Goal: Task Accomplishment & Management: Use online tool/utility

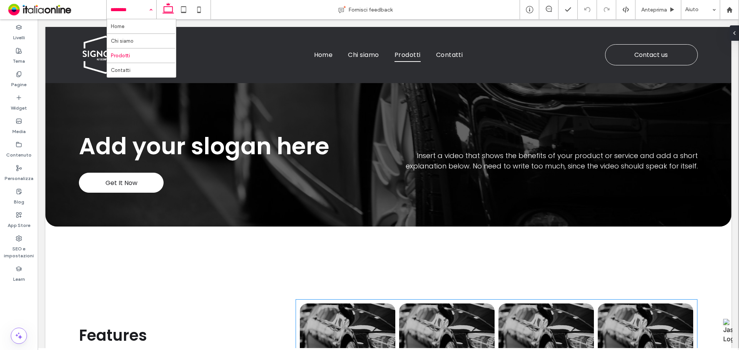
scroll to position [231, 0]
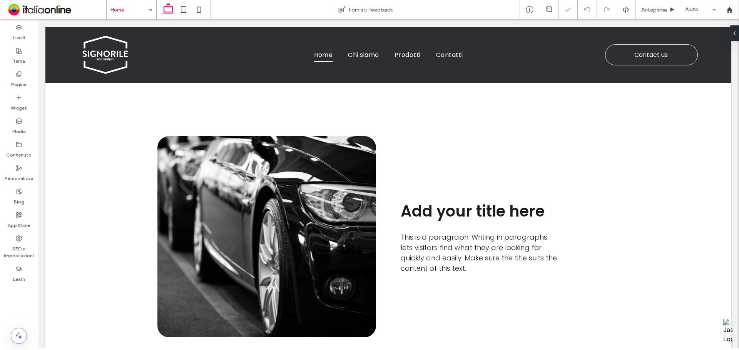
scroll to position [580, 0]
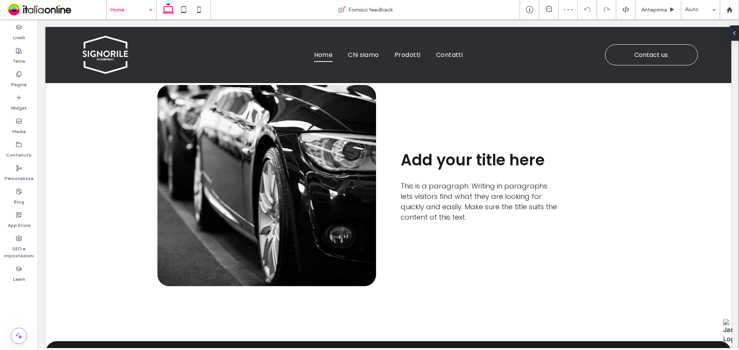
click at [126, 9] on input at bounding box center [129, 9] width 38 height 19
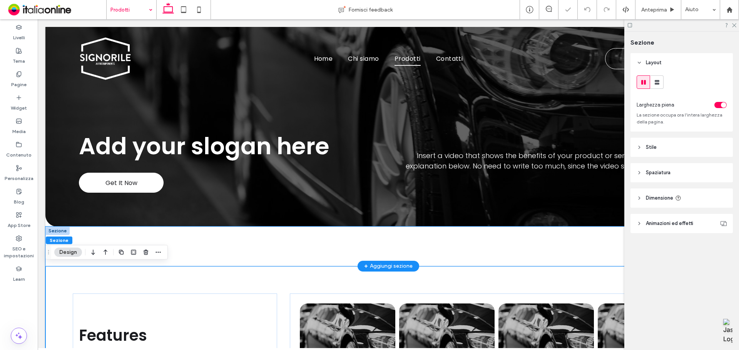
click at [251, 254] on div at bounding box center [388, 247] width 462 height 40
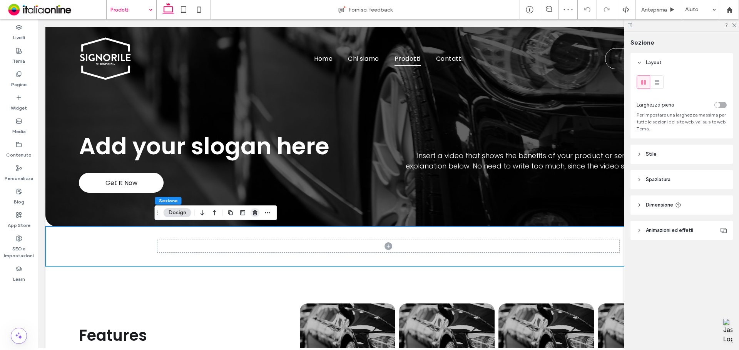
click at [254, 211] on icon "button" at bounding box center [255, 213] width 6 height 6
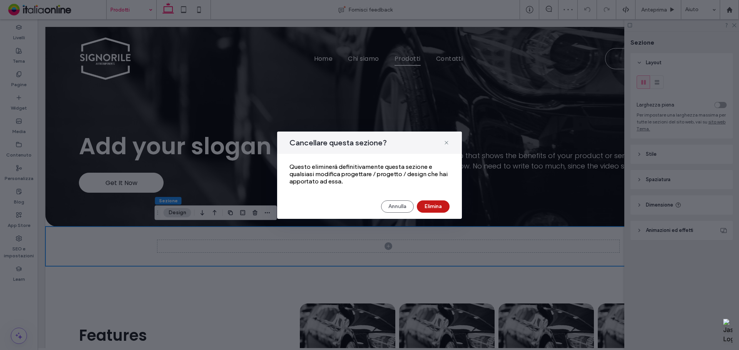
click at [440, 203] on button "Elimina" at bounding box center [433, 207] width 33 height 12
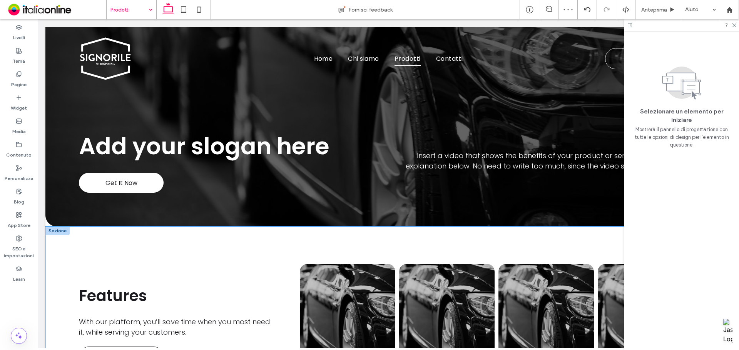
click at [207, 229] on div "Features With our platform, you’ll save time when you most need it, while servi…" at bounding box center [388, 326] width 686 height 198
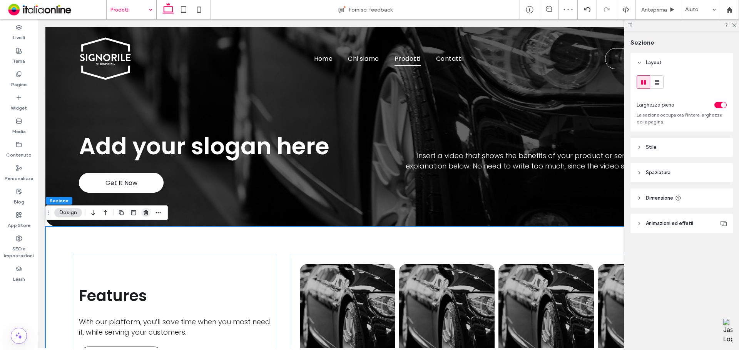
click at [143, 216] on icon "button" at bounding box center [146, 213] width 6 height 6
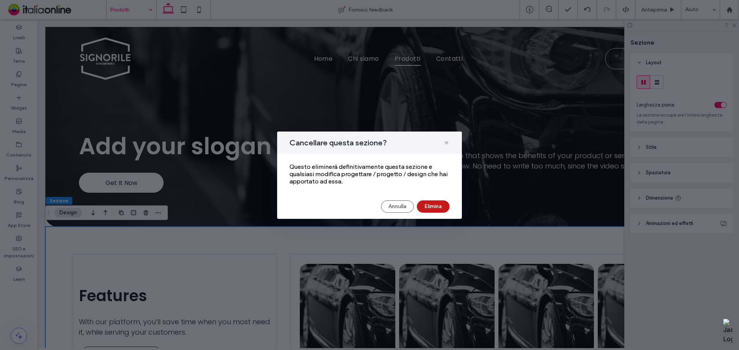
click at [435, 208] on button "Elimina" at bounding box center [433, 207] width 33 height 12
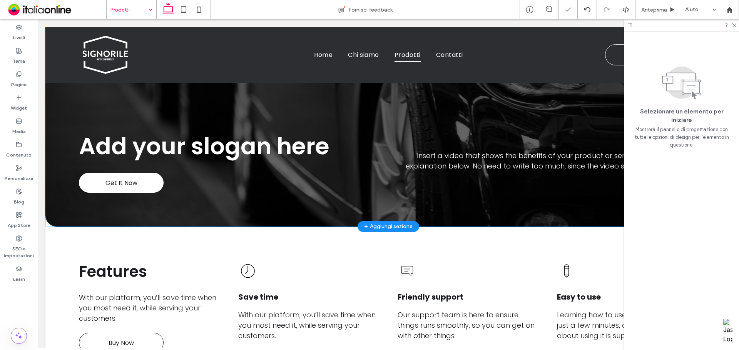
scroll to position [77, 0]
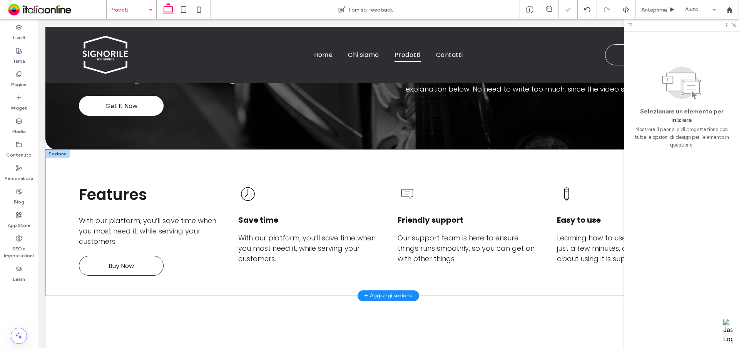
drag, startPoint x: 216, startPoint y: 159, endPoint x: 222, endPoint y: 158, distance: 6.6
click at [216, 159] on div "Features With our platform, you’ll save time when you most need it, while servi…" at bounding box center [388, 223] width 686 height 146
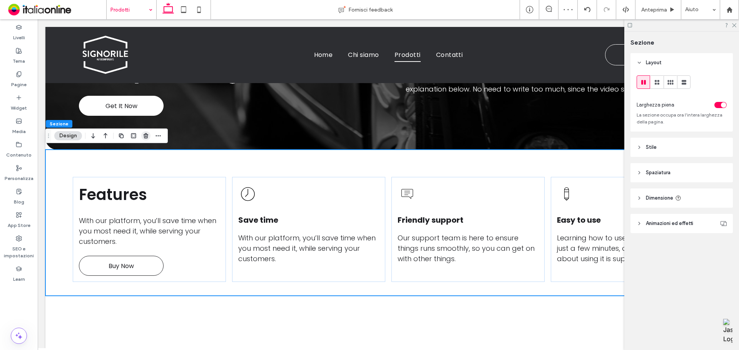
click at [145, 137] on use "button" at bounding box center [146, 135] width 5 height 5
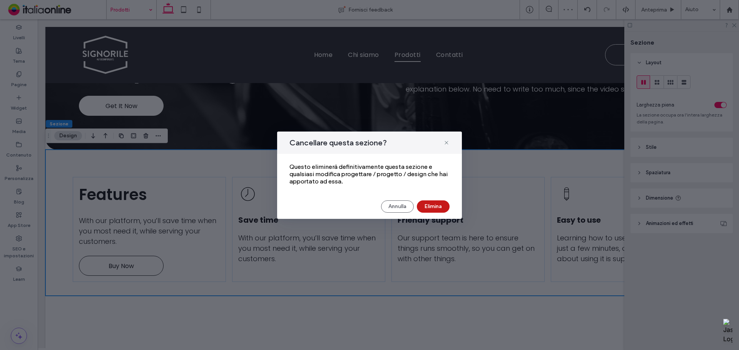
click at [441, 204] on button "Elimina" at bounding box center [433, 207] width 33 height 12
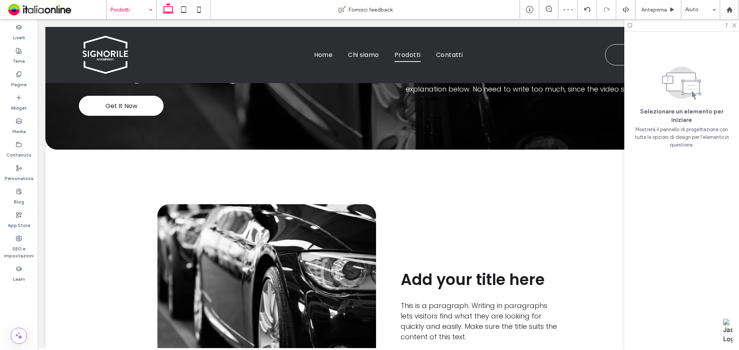
click at [591, 27] on div at bounding box center [681, 25] width 115 height 12
click at [591, 27] on icon at bounding box center [733, 24] width 5 height 5
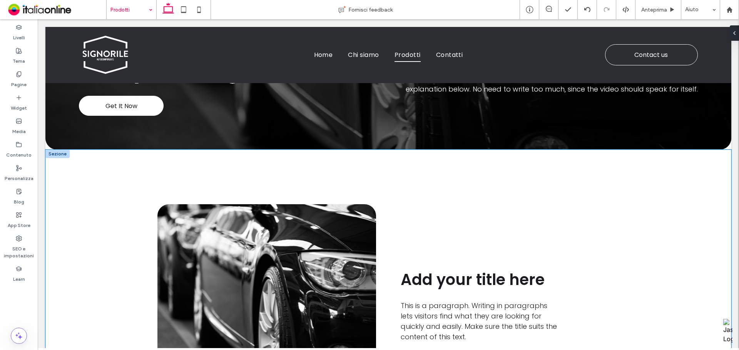
click at [436, 167] on div "Add your title here This is a paragraph. Writing in paragraphs lets visitors fi…" at bounding box center [388, 305] width 462 height 311
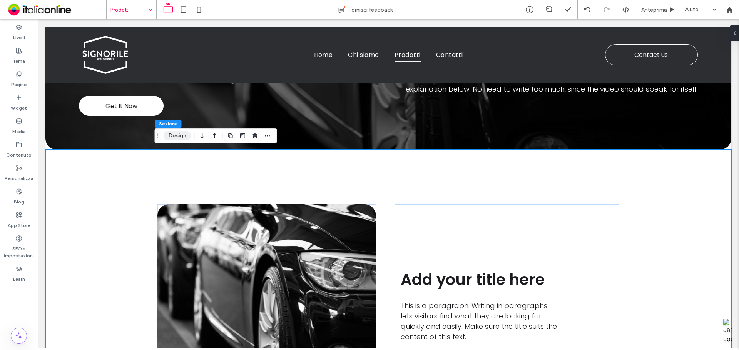
click at [170, 137] on button "Design" at bounding box center [178, 135] width 28 height 9
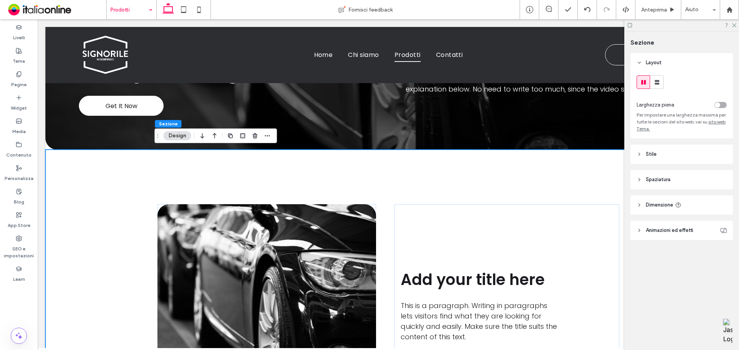
click at [591, 105] on div "toggle" at bounding box center [720, 105] width 12 height 6
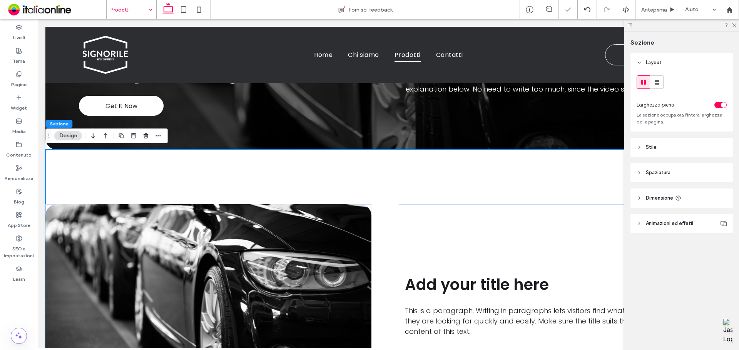
click at [591, 150] on header "Stile" at bounding box center [681, 147] width 102 height 19
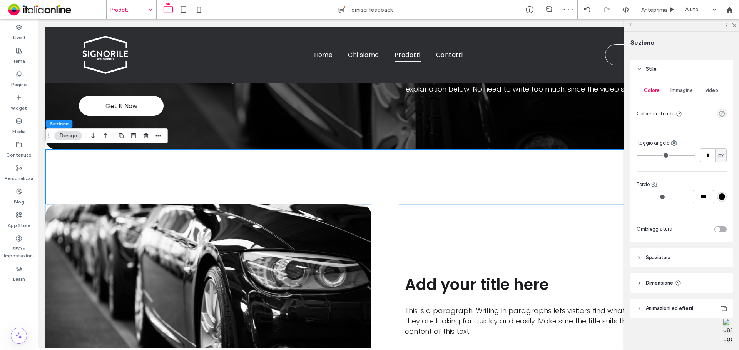
scroll to position [80, 0]
click at [591, 253] on header "Spaziatura" at bounding box center [681, 255] width 102 height 19
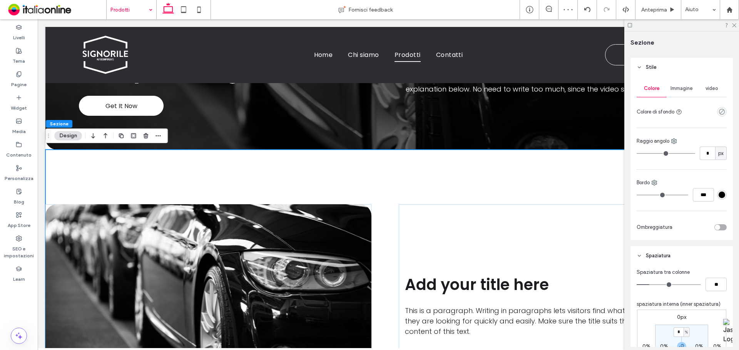
scroll to position [196, 0]
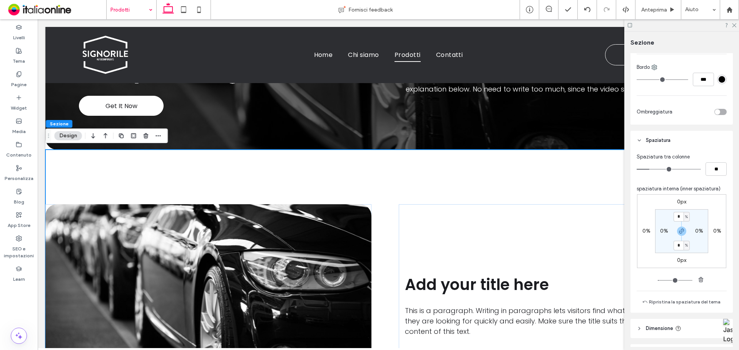
click at [591, 232] on label "0%" at bounding box center [664, 231] width 8 height 7
type input "*"
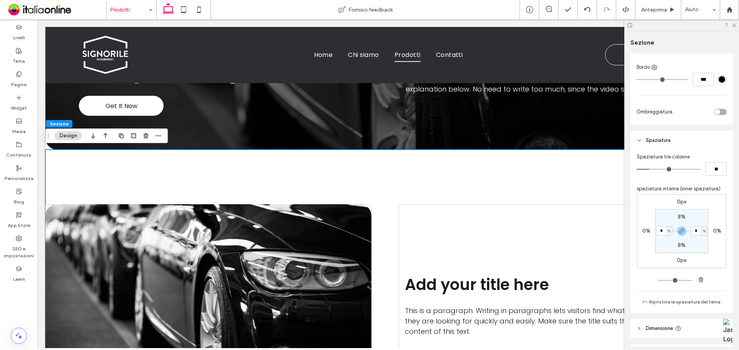
type input "*"
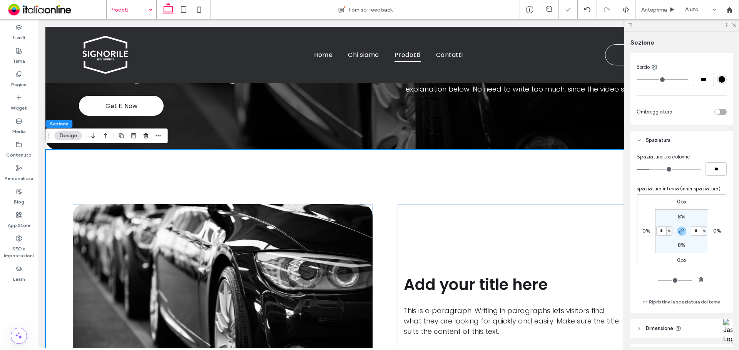
click at [591, 216] on label "8%" at bounding box center [682, 217] width 8 height 7
type input "*"
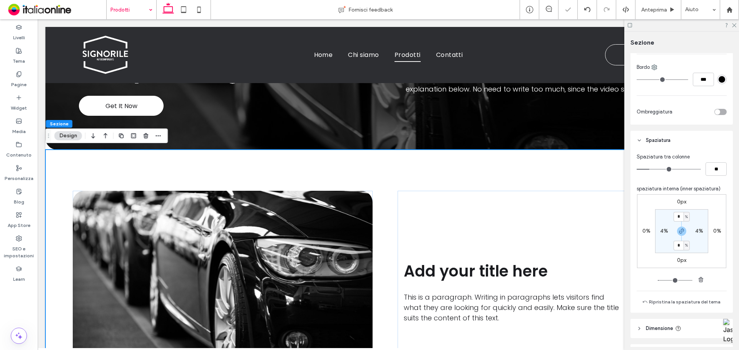
type input "*"
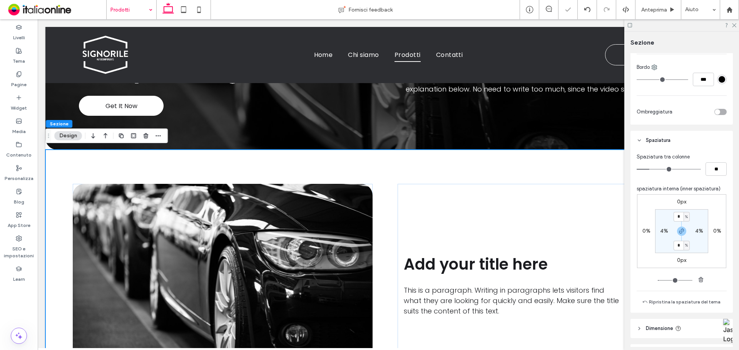
type input "*"
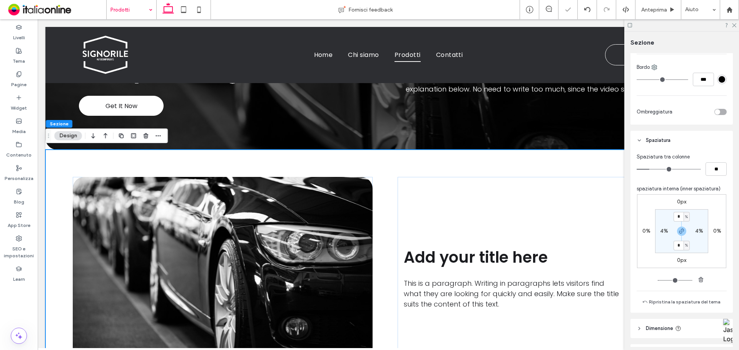
click at [591, 221] on div "0px 0% 0px 0% * % 4% * % 4%" at bounding box center [681, 231] width 89 height 74
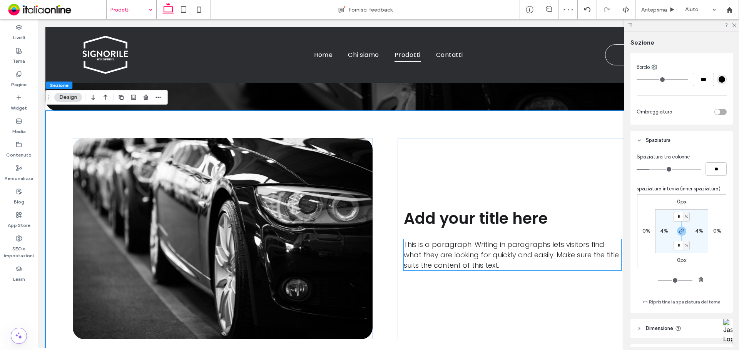
scroll to position [115, 0]
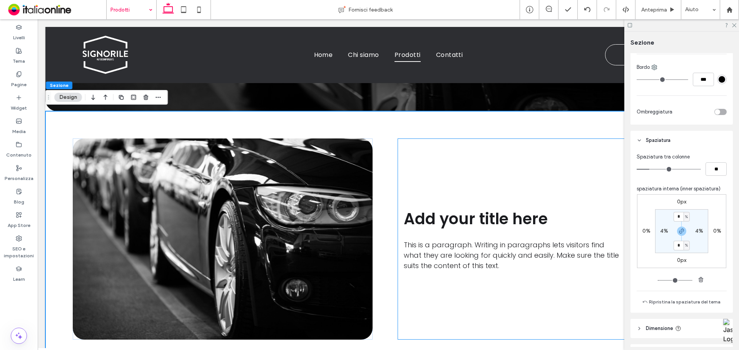
click at [491, 168] on div "Add your title here This is a paragraph. Writing in paragraphs lets visitors fi…" at bounding box center [551, 239] width 306 height 201
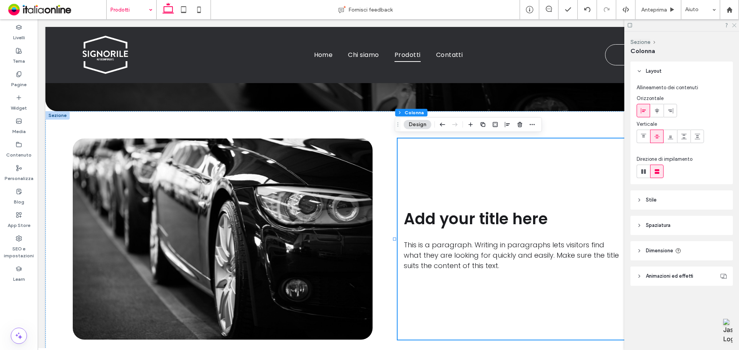
click at [591, 22] on icon at bounding box center [733, 24] width 5 height 5
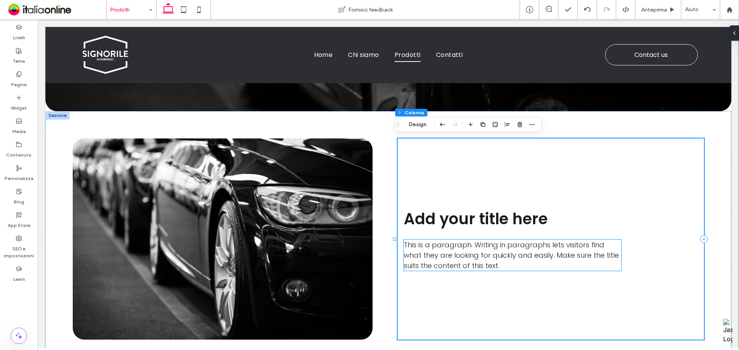
click at [520, 255] on p "This is a paragraph. Writing in paragraphs lets visitors find what they are loo…" at bounding box center [512, 255] width 217 height 31
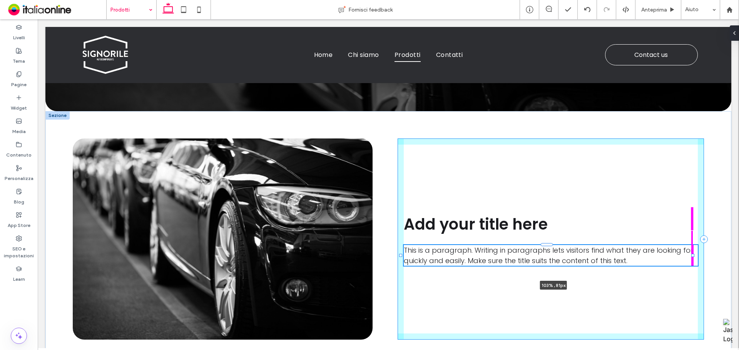
drag, startPoint x: 618, startPoint y: 255, endPoint x: 702, endPoint y: 252, distance: 84.4
click at [591, 252] on div "Add your title here This is a paragraph. Writing in paragraphs lets visitors fi…" at bounding box center [388, 239] width 686 height 256
type input "***"
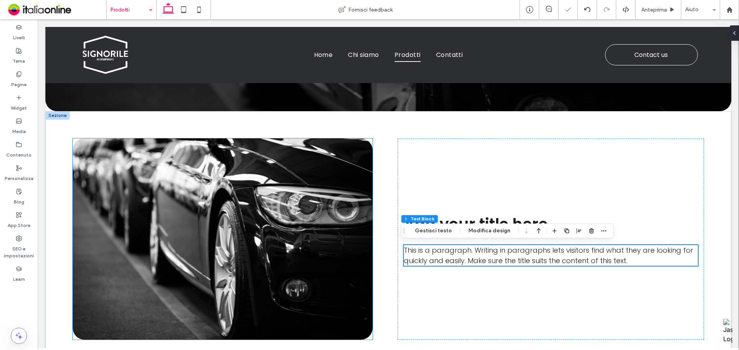
scroll to position [38, 0]
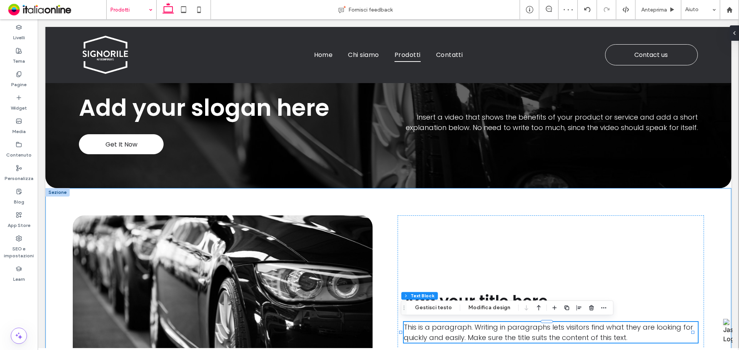
click at [167, 190] on div "Add your title here This is a paragraph. Writing in paragraphs lets visitors fi…" at bounding box center [388, 316] width 686 height 256
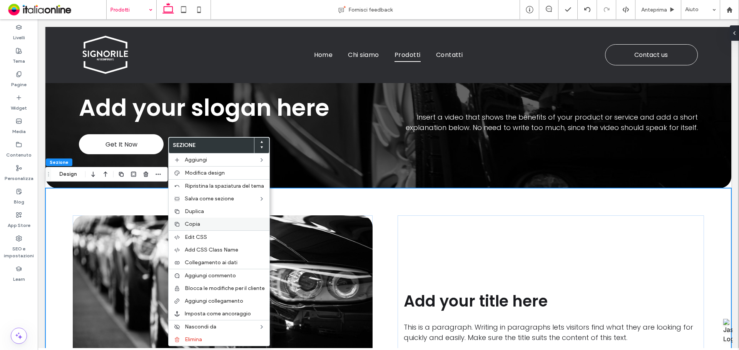
click at [200, 218] on div "Copia" at bounding box center [219, 224] width 101 height 13
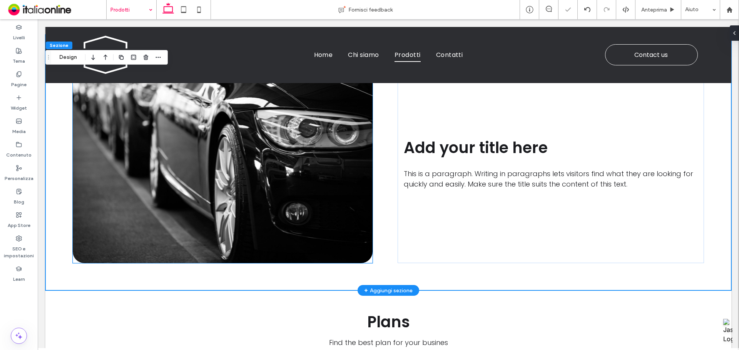
scroll to position [192, 0]
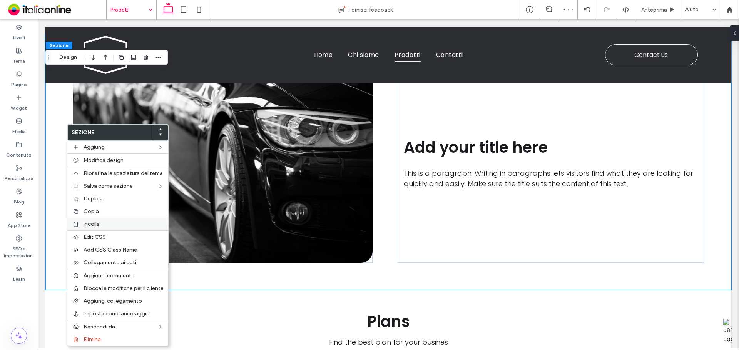
click at [102, 221] on div "Incolla" at bounding box center [117, 224] width 101 height 13
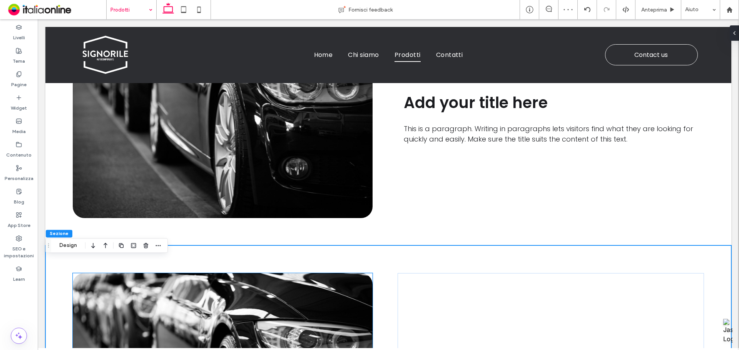
scroll to position [308, 0]
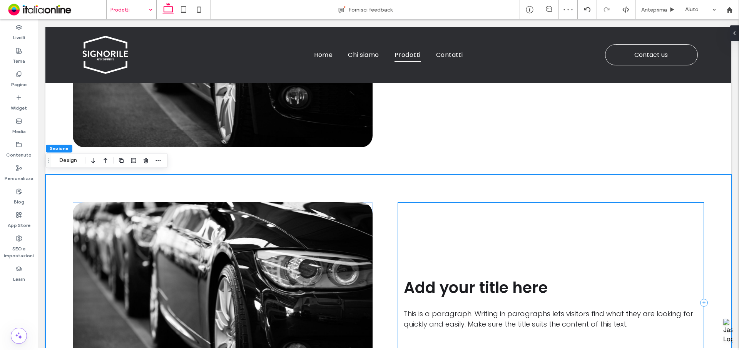
click at [424, 207] on div "Add your title here This is a paragraph. Writing in paragraphs lets visitors fi…" at bounding box center [551, 302] width 306 height 201
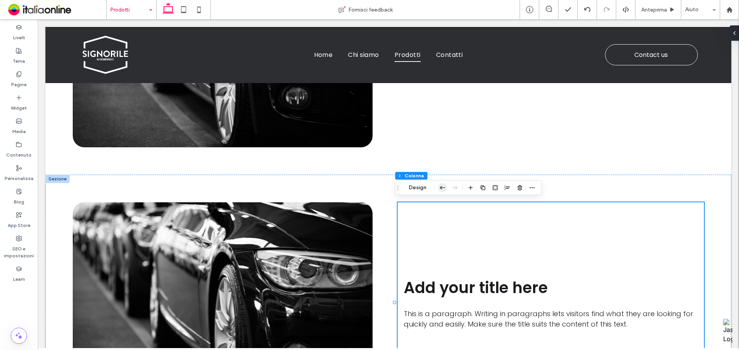
click at [443, 189] on icon "button" at bounding box center [442, 188] width 9 height 14
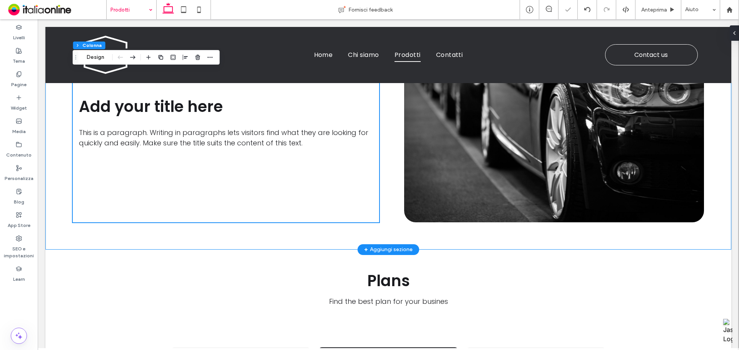
scroll to position [500, 0]
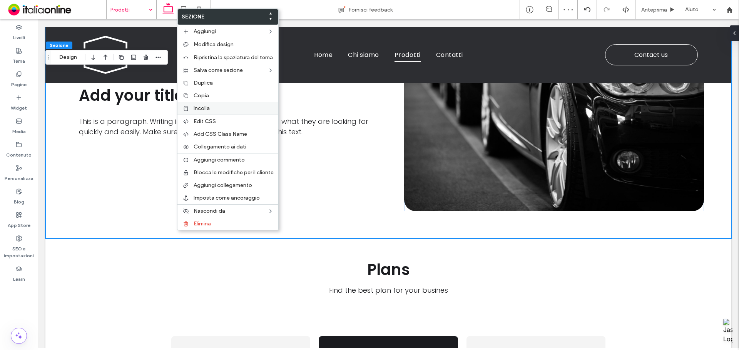
click at [214, 112] on div "Incolla" at bounding box center [227, 108] width 101 height 13
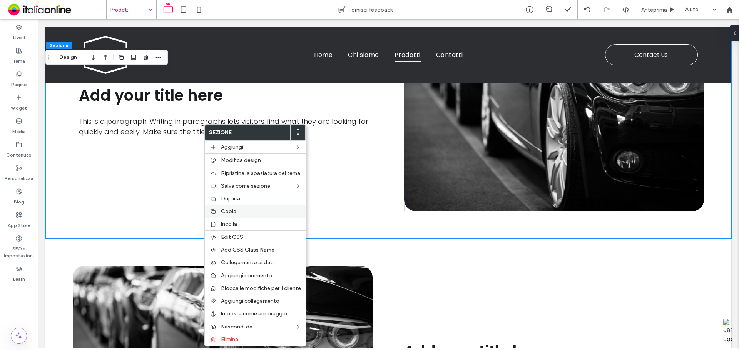
click at [239, 208] on label "Copia" at bounding box center [261, 211] width 80 height 7
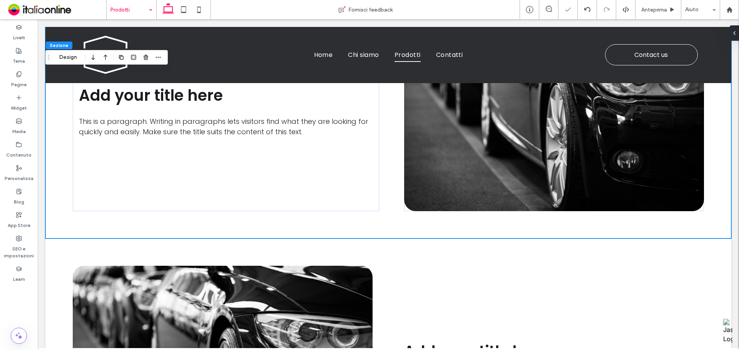
scroll to position [731, 0]
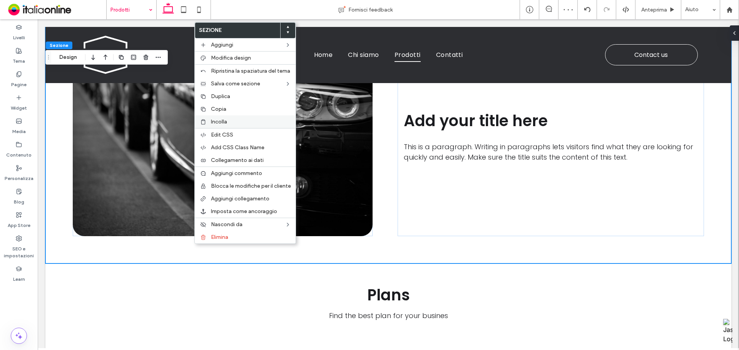
click at [244, 120] on label "Incolla" at bounding box center [251, 122] width 80 height 7
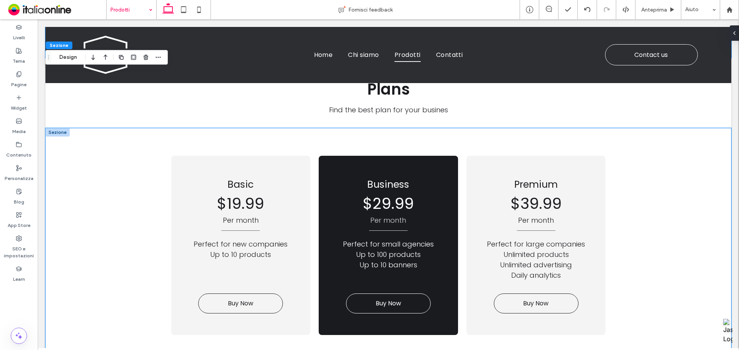
scroll to position [1078, 0]
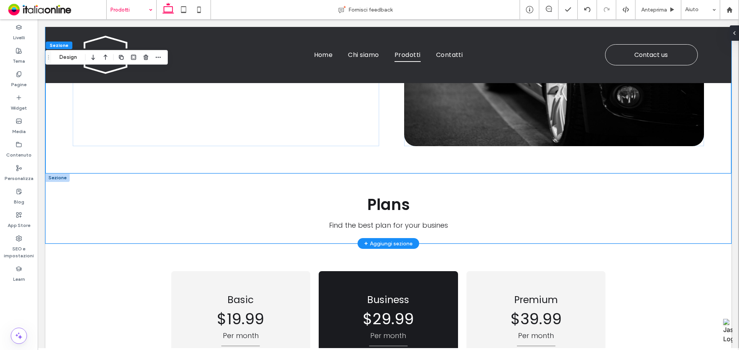
click at [141, 224] on div "Plans Find the best plan for your busines" at bounding box center [388, 209] width 686 height 70
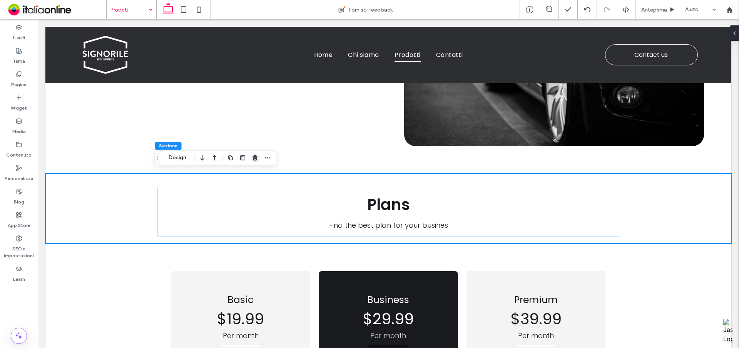
click at [258, 160] on icon "button" at bounding box center [255, 158] width 6 height 6
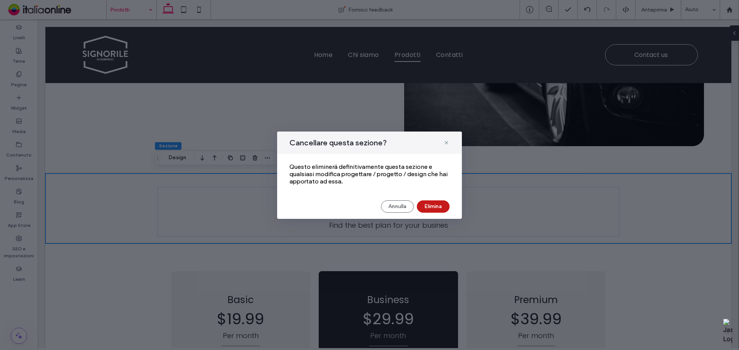
click at [446, 207] on button "Elimina" at bounding box center [433, 207] width 33 height 12
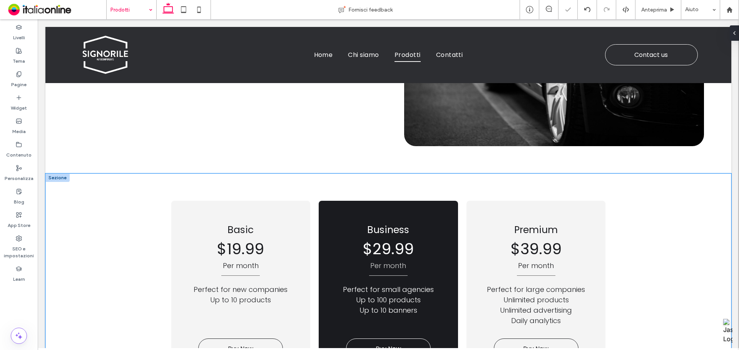
drag, startPoint x: 130, startPoint y: 204, endPoint x: 153, endPoint y: 196, distance: 23.9
click at [130, 204] on div "Basic Per month Perfect for new companies Up to 10 products $19.99 Buy Now Busi…" at bounding box center [388, 291] width 686 height 234
click at [253, 156] on icon "button" at bounding box center [255, 158] width 6 height 6
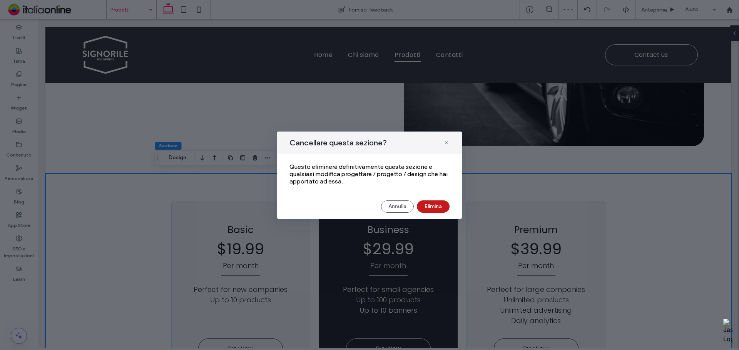
click at [435, 204] on button "Elimina" at bounding box center [433, 207] width 33 height 12
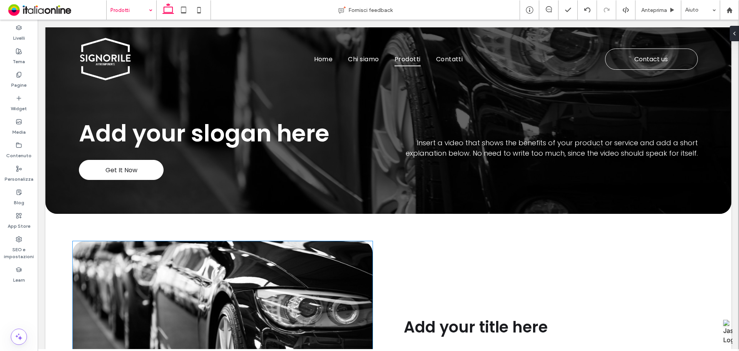
scroll to position [0, 0]
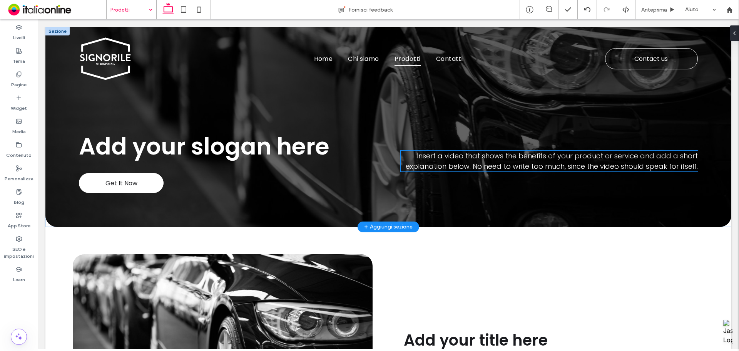
click at [514, 162] on span "Insert a video that shows the benefits of your product or service and add a sho…" at bounding box center [552, 161] width 292 height 20
click at [514, 162] on div "Insert a video that shows the benefits of your product or service and add a sho…" at bounding box center [549, 160] width 297 height 21
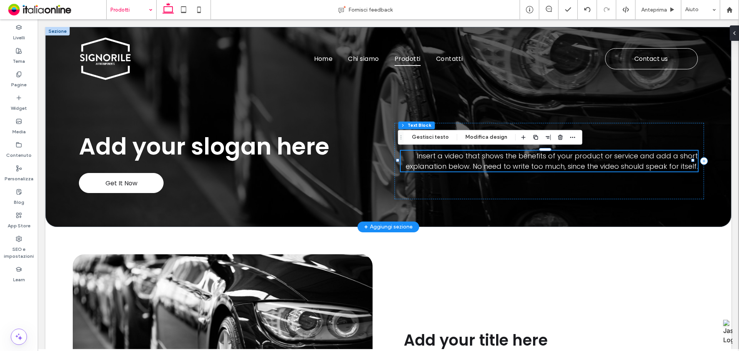
click at [514, 162] on div "Insert a video that shows the benefits of your product or service and add a sho…" at bounding box center [549, 160] width 297 height 21
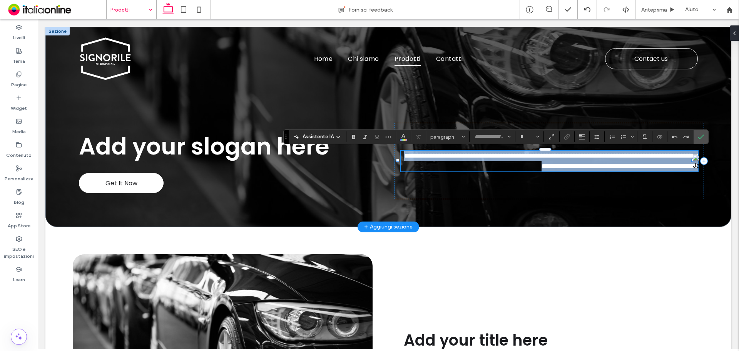
type input "*******"
type input "**"
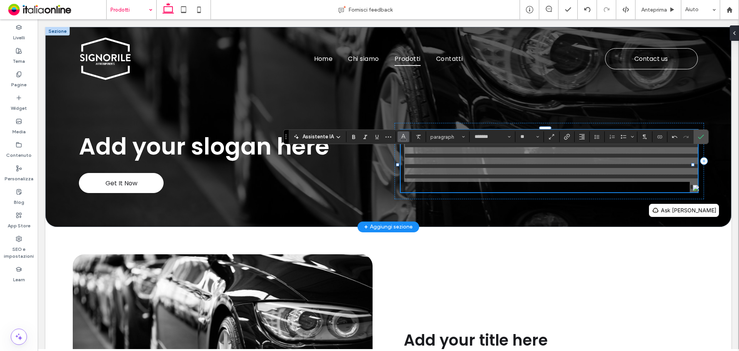
click at [401, 138] on icon "Colore" at bounding box center [403, 136] width 6 height 6
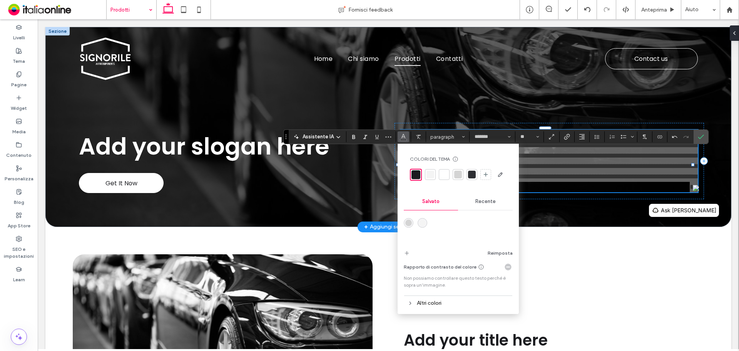
click at [433, 172] on div at bounding box center [430, 174] width 8 height 8
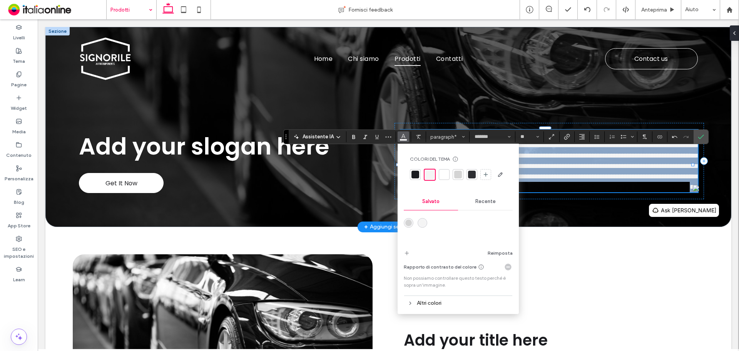
click at [552, 169] on span "**********" at bounding box center [552, 160] width 296 height 59
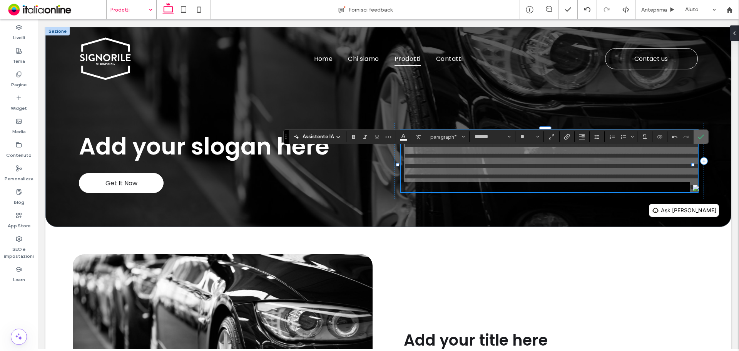
click at [591, 140] on label "Conferma" at bounding box center [701, 137] width 12 height 14
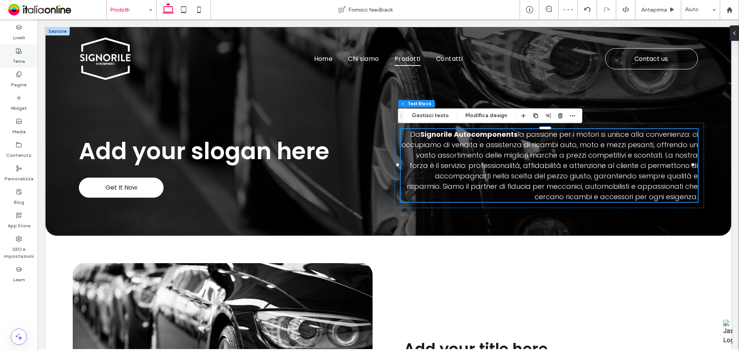
click at [24, 63] on label "Tema" at bounding box center [19, 59] width 12 height 11
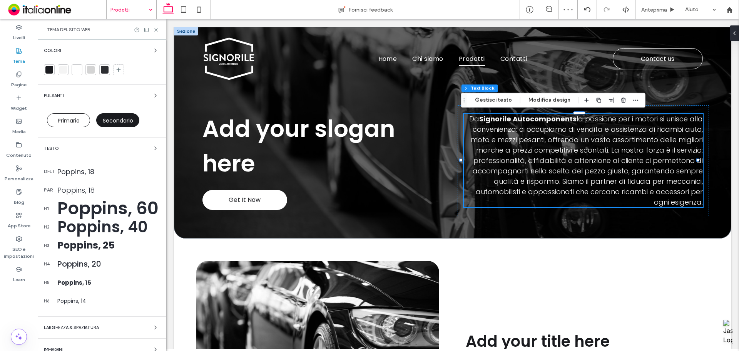
drag, startPoint x: 84, startPoint y: 187, endPoint x: 105, endPoint y: 181, distance: 22.8
click at [84, 187] on div "Poppins, 18" at bounding box center [108, 190] width 103 height 10
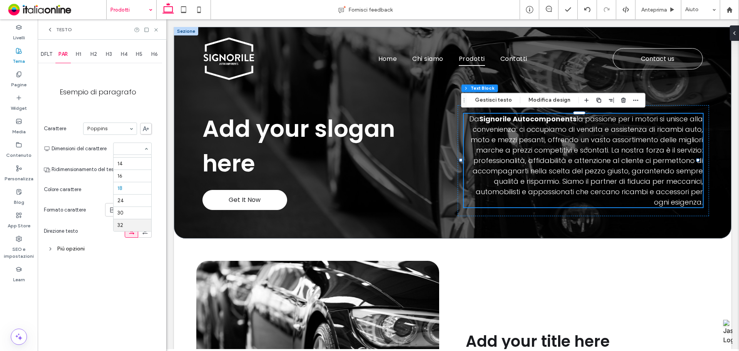
scroll to position [48, 0]
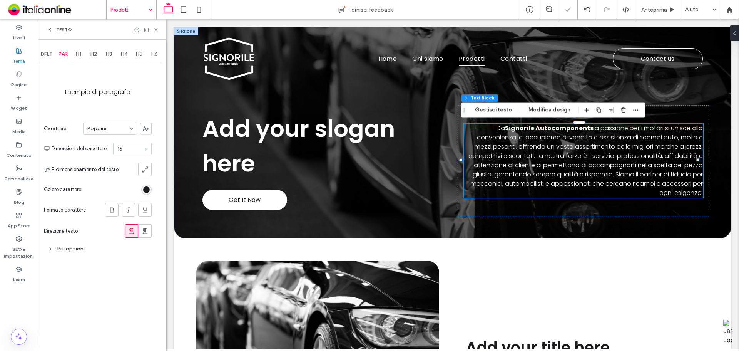
click at [48, 58] on div "DFLT" at bounding box center [47, 54] width 18 height 17
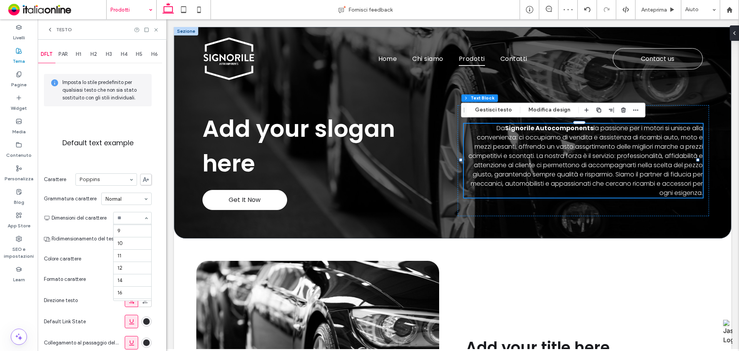
scroll to position [9, 0]
click at [132, 216] on input at bounding box center [130, 217] width 26 height 5
click at [155, 29] on icon at bounding box center [156, 30] width 6 height 6
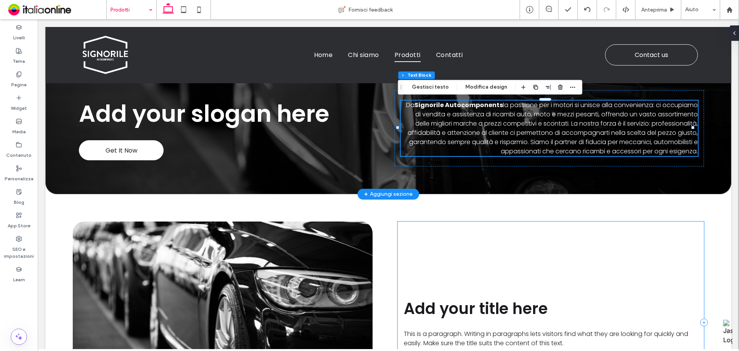
scroll to position [0, 0]
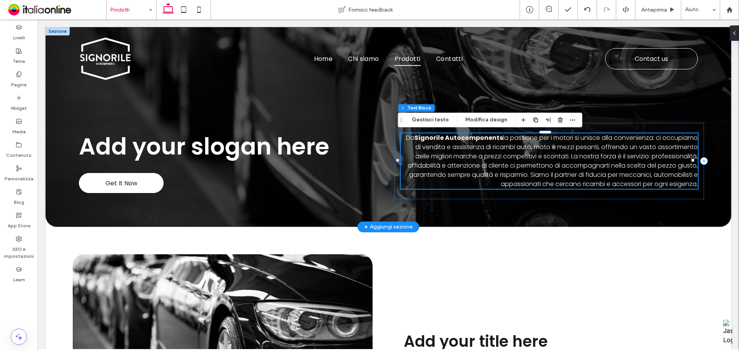
click at [591, 157] on span "la passione per i motori si unisce alla convenienza: ci occupiamo di vendita e …" at bounding box center [553, 160] width 290 height 55
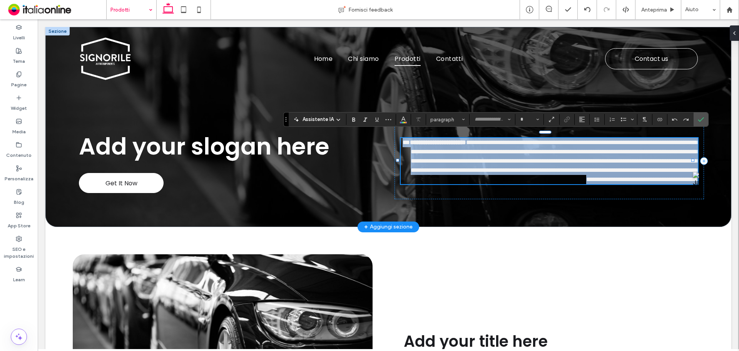
type input "*******"
type input "**"
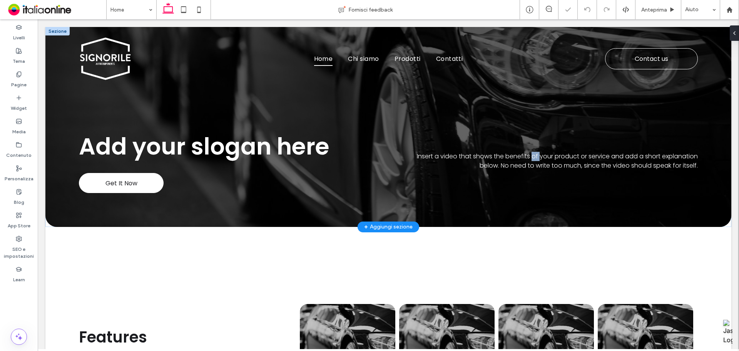
click at [529, 157] on span "Insert a video that shows the benefits of your product or service and add a sho…" at bounding box center [557, 161] width 281 height 18
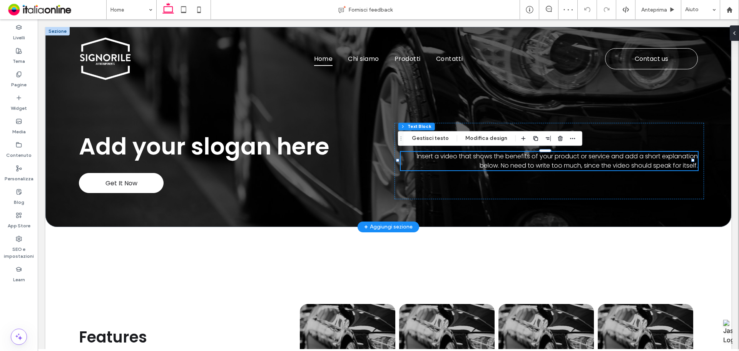
click at [529, 157] on div "Insert a video that shows the benefits of your product or service and add a sho…" at bounding box center [549, 161] width 297 height 18
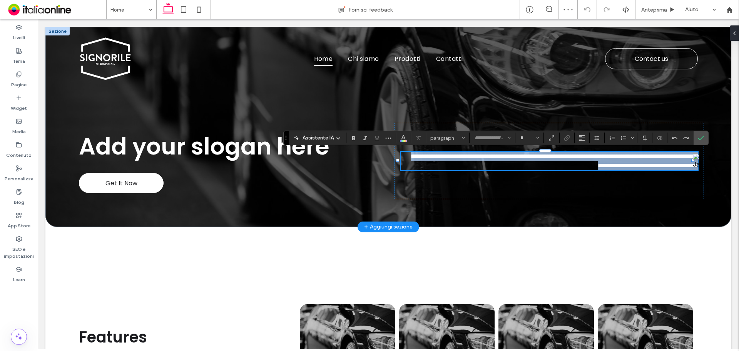
type input "*******"
type input "**"
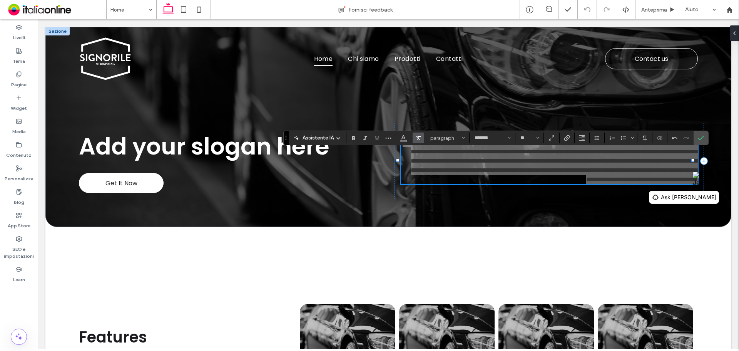
drag, startPoint x: 405, startPoint y: 137, endPoint x: 417, endPoint y: 143, distance: 12.7
click at [405, 137] on icon "Colore" at bounding box center [403, 137] width 6 height 6
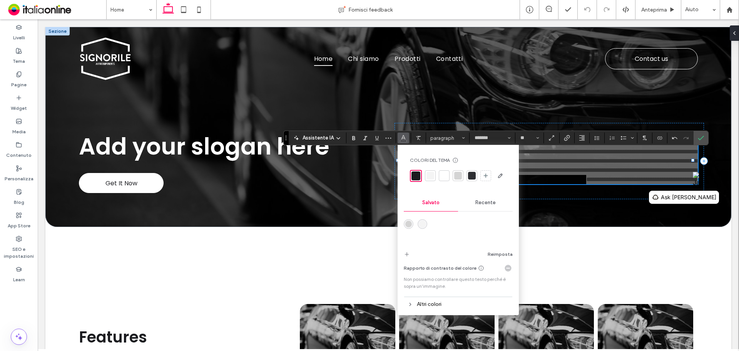
click at [426, 175] on div at bounding box center [430, 176] width 8 height 8
click at [591, 134] on span "Conferma" at bounding box center [701, 137] width 6 height 13
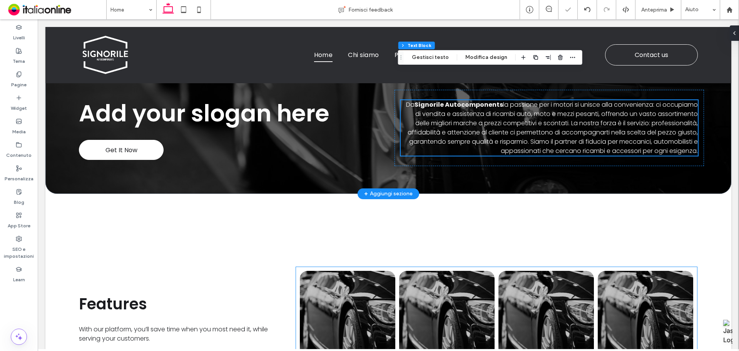
scroll to position [154, 0]
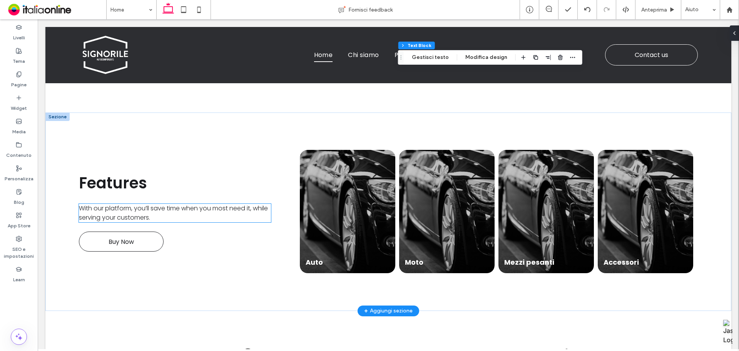
click at [122, 213] on span "With our platform, you’ll save time when you most need it, while serving your c…" at bounding box center [173, 213] width 189 height 18
click at [122, 213] on div "With our platform, you’ll save time when you most need it, while serving your c…" at bounding box center [175, 213] width 192 height 18
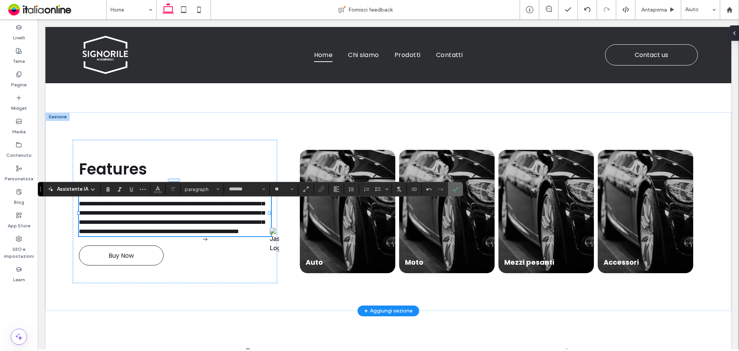
click at [452, 187] on icon "Conferma" at bounding box center [455, 189] width 6 height 6
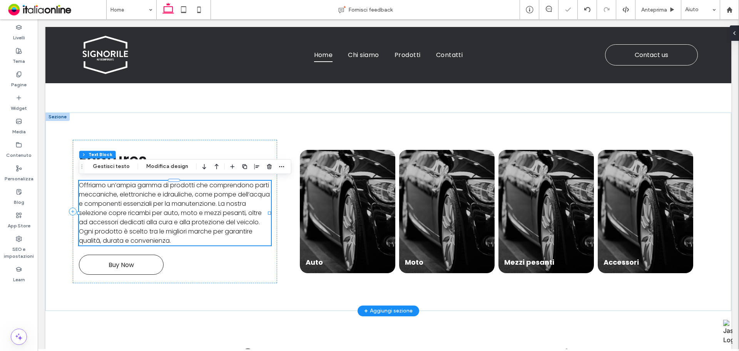
click at [200, 212] on span "Offriamo un’ampia gamma di prodotti che comprendono parti meccaniche, elettroni…" at bounding box center [174, 212] width 191 height 64
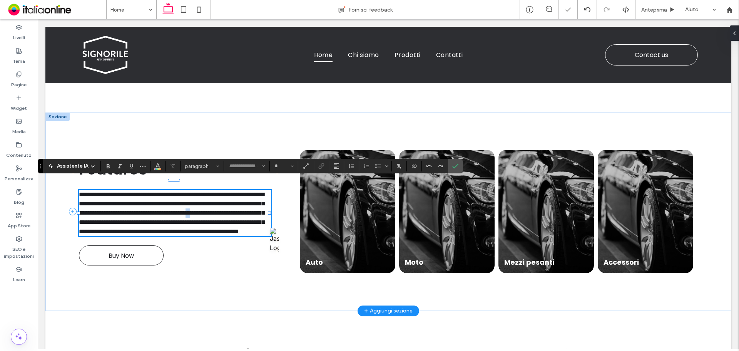
type input "*******"
type input "**"
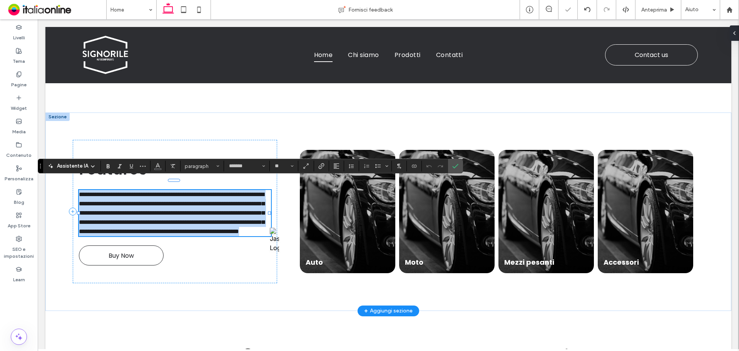
click at [200, 212] on span "**********" at bounding box center [171, 212] width 185 height 43
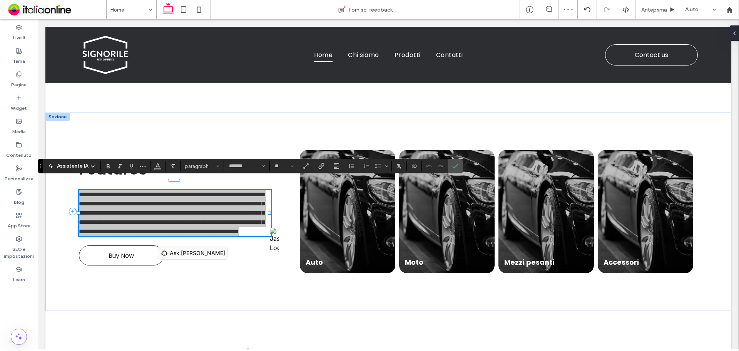
click at [194, 251] on span "Ask [PERSON_NAME]" at bounding box center [197, 252] width 55 height 9
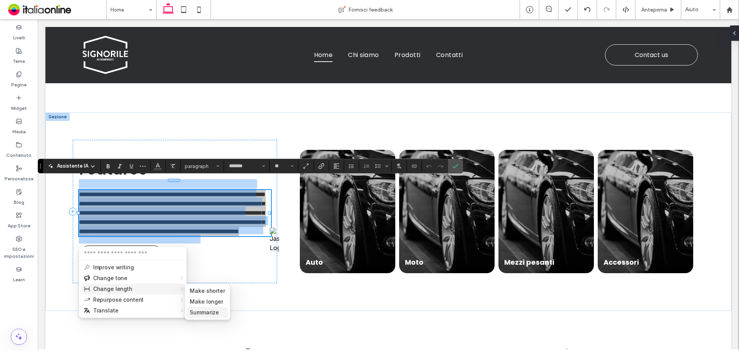
click at [199, 255] on button "Summarize" at bounding box center [207, 312] width 41 height 11
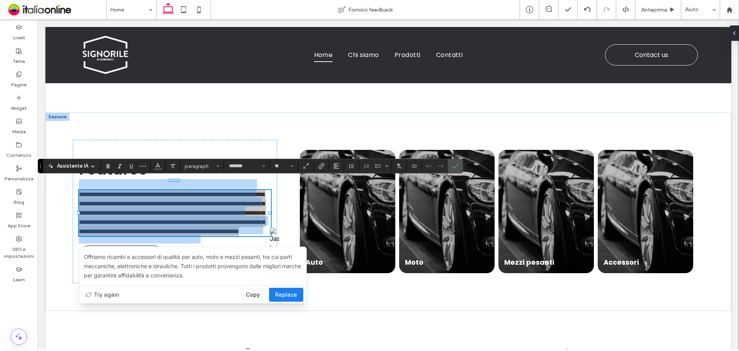
click at [276, 255] on span "Replace" at bounding box center [286, 294] width 22 height 9
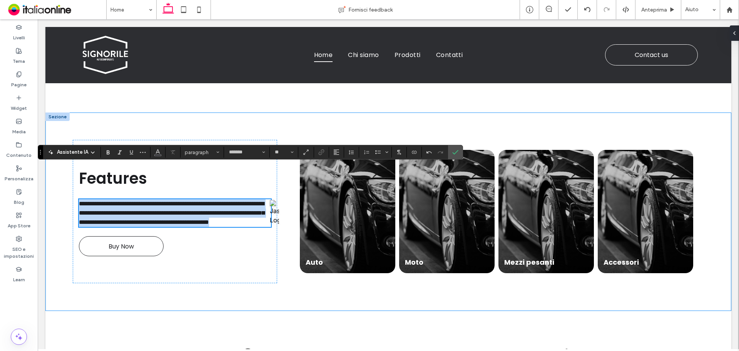
scroll to position [168, 0]
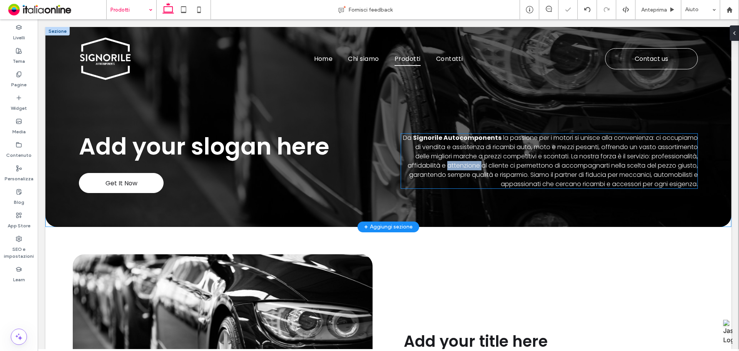
drag, startPoint x: 483, startPoint y: 162, endPoint x: 456, endPoint y: 163, distance: 27.3
click at [456, 163] on span "la passione per i motori si unisce alla convenienza: ci occupiamo di vendita e …" at bounding box center [553, 160] width 290 height 55
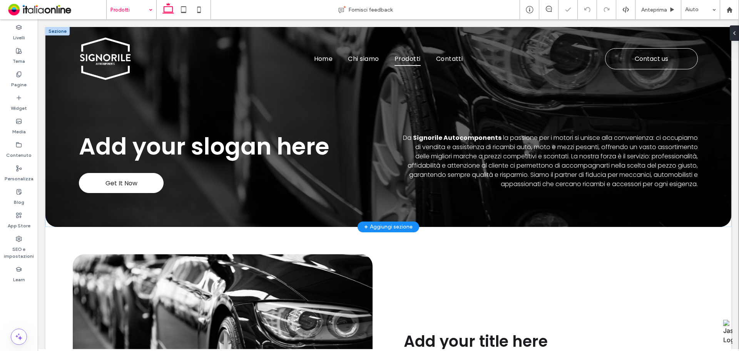
click at [472, 159] on span "la passione per i motori si unisce alla convenienza: ci occupiamo di vendita e …" at bounding box center [553, 160] width 290 height 55
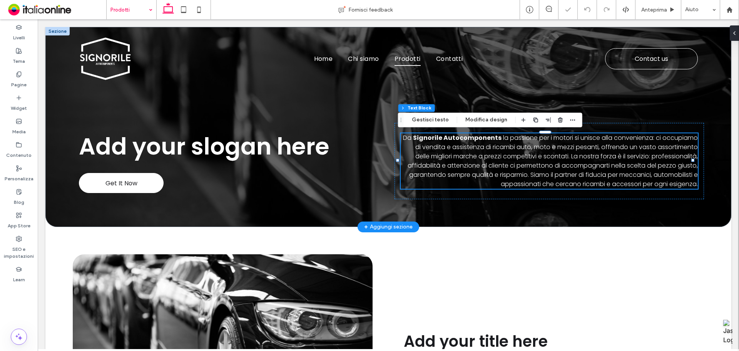
click at [472, 159] on div "Da Signorile Autocomponents la passione per i motori si unisce alla convenienza…" at bounding box center [549, 160] width 297 height 55
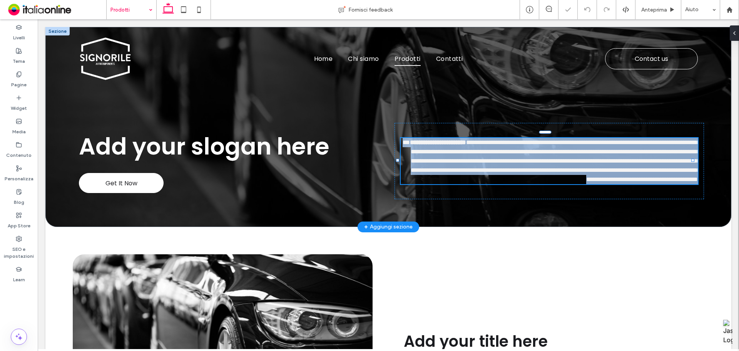
type input "*******"
type input "**"
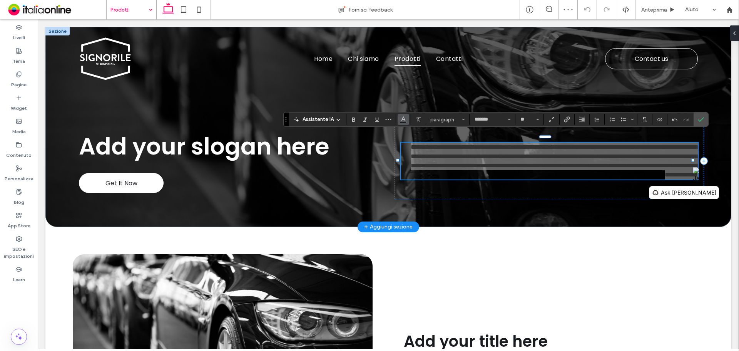
click at [406, 119] on icon "Colore" at bounding box center [403, 118] width 6 height 6
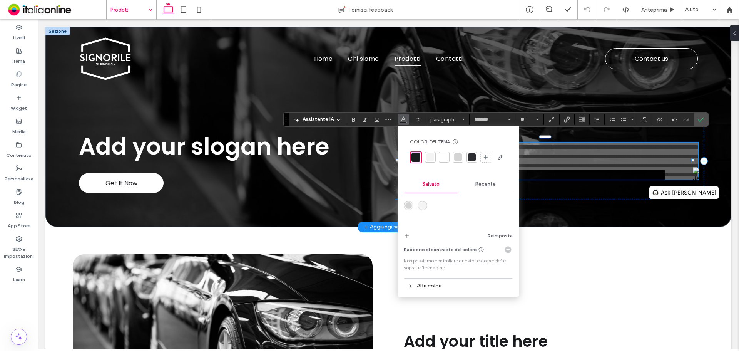
drag, startPoint x: 433, startPoint y: 156, endPoint x: 617, endPoint y: 121, distance: 187.3
click at [433, 156] on div at bounding box center [430, 157] width 8 height 8
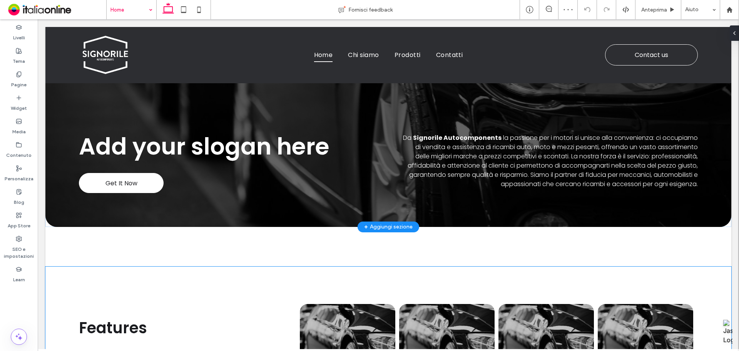
scroll to position [115, 0]
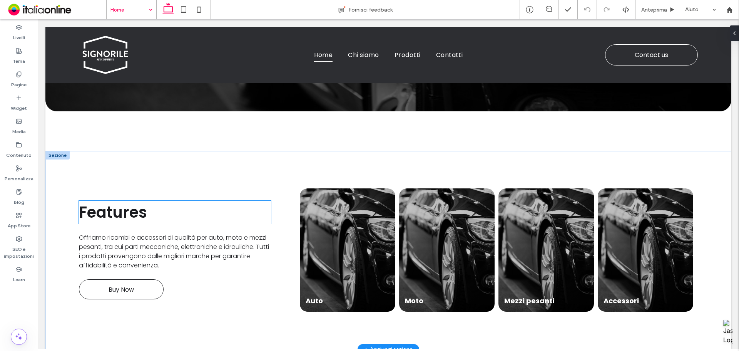
click at [119, 206] on span "Features" at bounding box center [113, 212] width 68 height 22
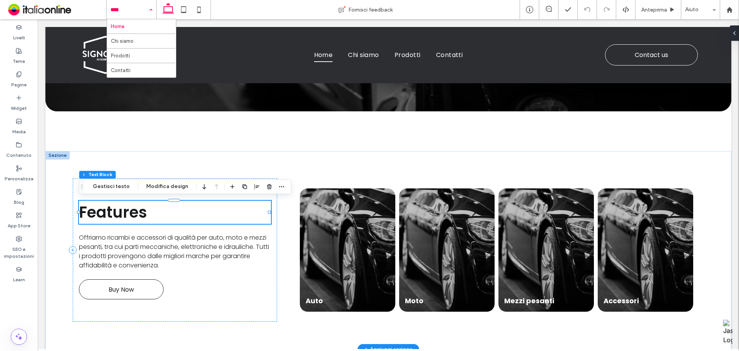
click at [119, 206] on div "Features" at bounding box center [175, 212] width 192 height 23
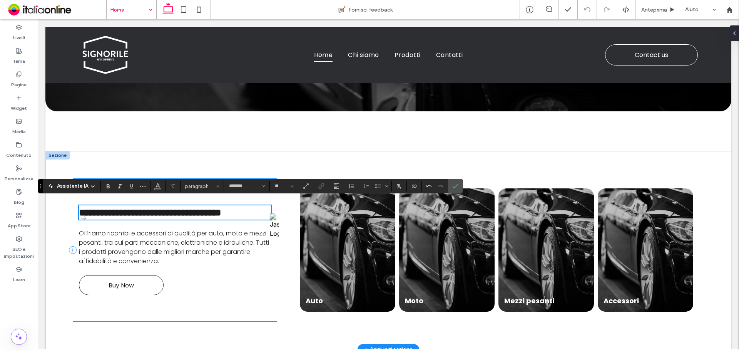
scroll to position [127, 0]
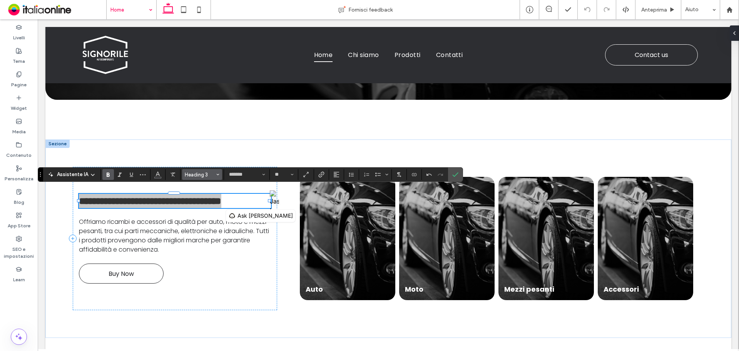
click at [216, 173] on icon "Stili" at bounding box center [217, 174] width 3 height 3
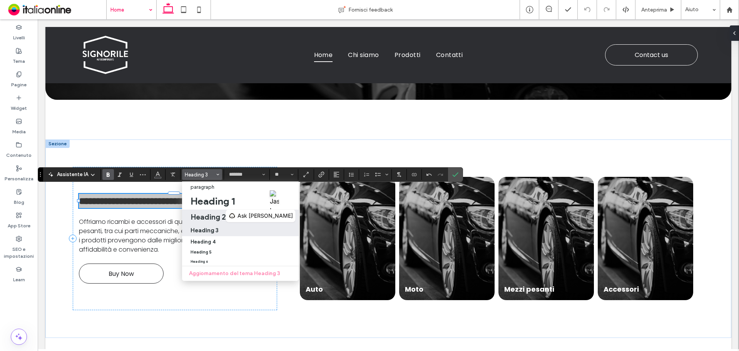
click at [214, 216] on h2 "Heading 2" at bounding box center [207, 216] width 35 height 9
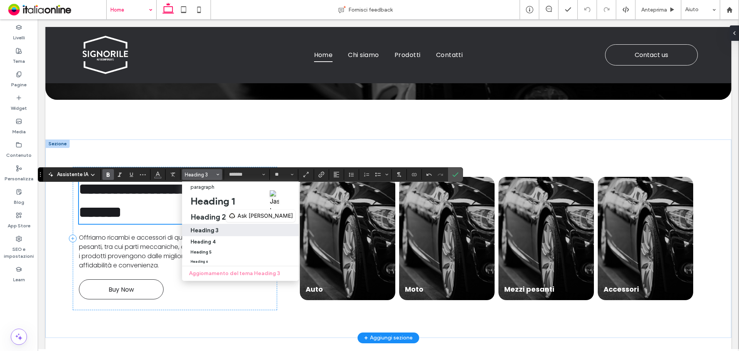
type input "**"
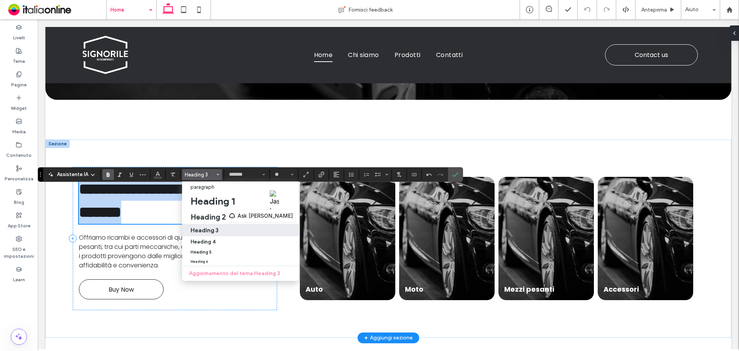
scroll to position [111, 0]
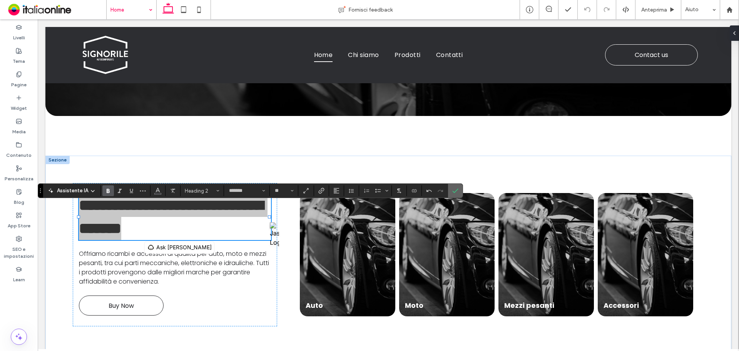
click at [451, 190] on label "Conferma" at bounding box center [455, 191] width 12 height 14
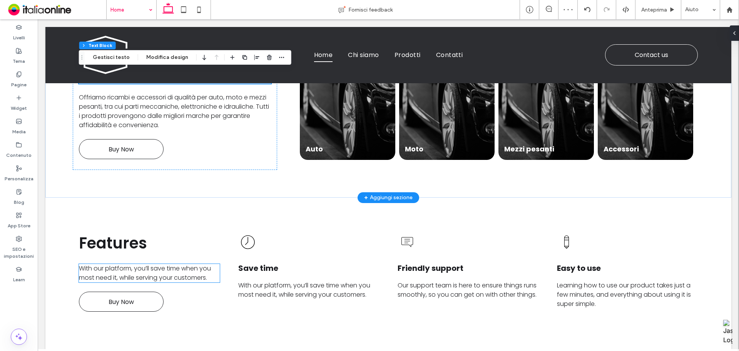
scroll to position [226, 0]
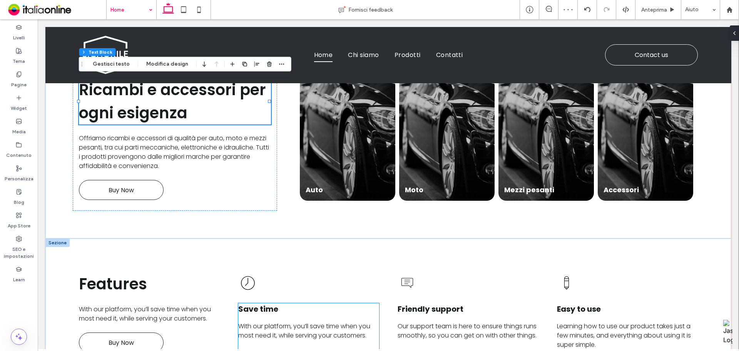
click at [273, 255] on span "Save time" at bounding box center [258, 308] width 40 height 11
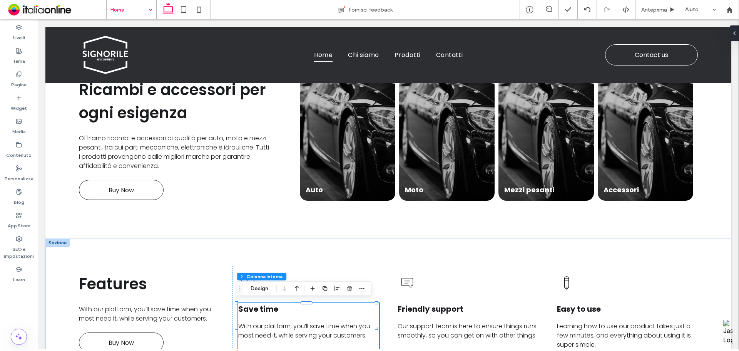
click at [265, 255] on span "Save time" at bounding box center [258, 308] width 40 height 11
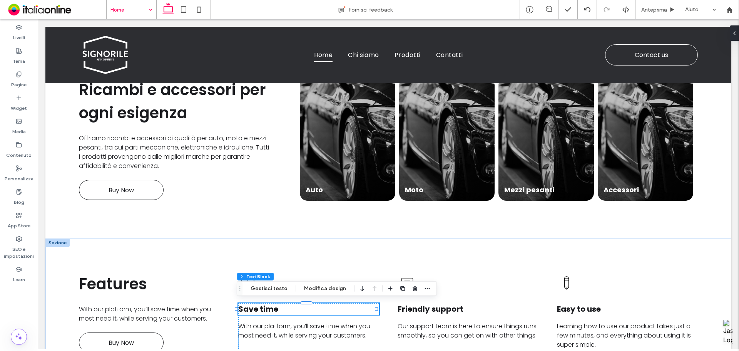
click at [400, 255] on use "button" at bounding box center [402, 288] width 5 height 5
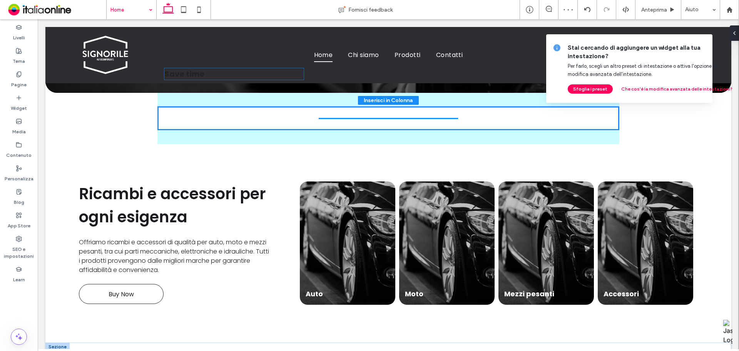
scroll to position [132, 0]
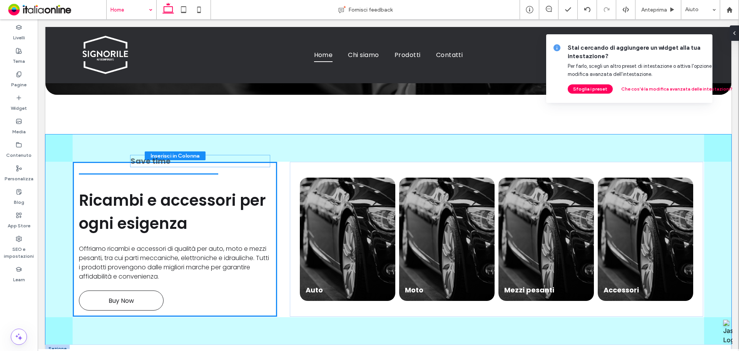
drag, startPoint x: 271, startPoint y: 316, endPoint x: 165, endPoint y: 159, distance: 189.9
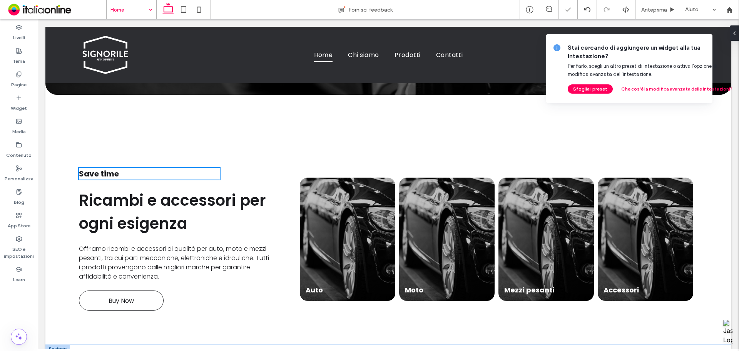
type input "**"
type input "****"
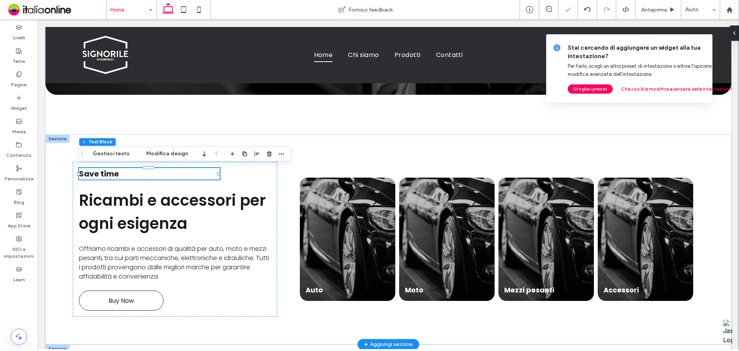
click at [134, 170] on h4 "Save time" at bounding box center [149, 174] width 141 height 12
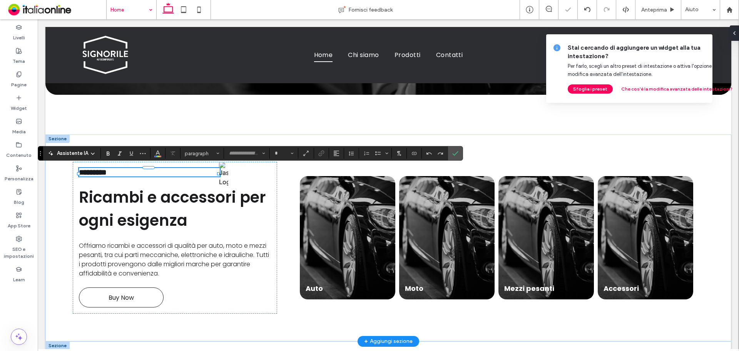
type input "*******"
type input "**"
click at [285, 152] on input "**" at bounding box center [281, 153] width 15 height 6
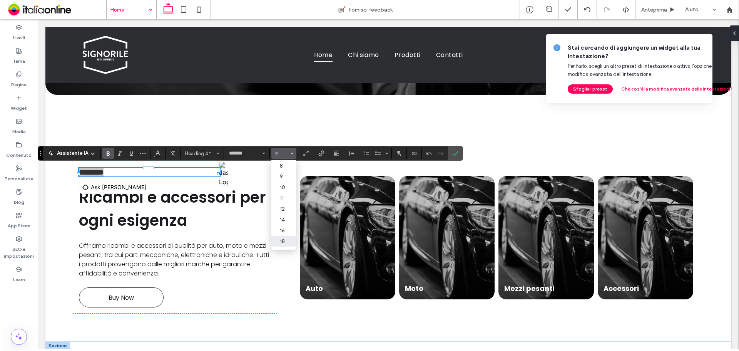
click at [289, 239] on label "18" at bounding box center [283, 241] width 25 height 11
type input "**"
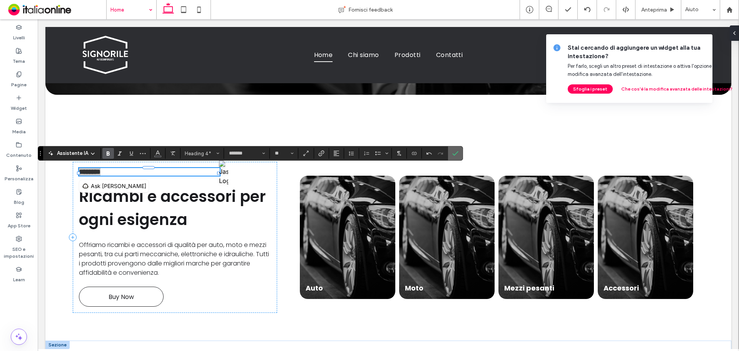
click at [457, 154] on icon "Conferma" at bounding box center [455, 153] width 6 height 6
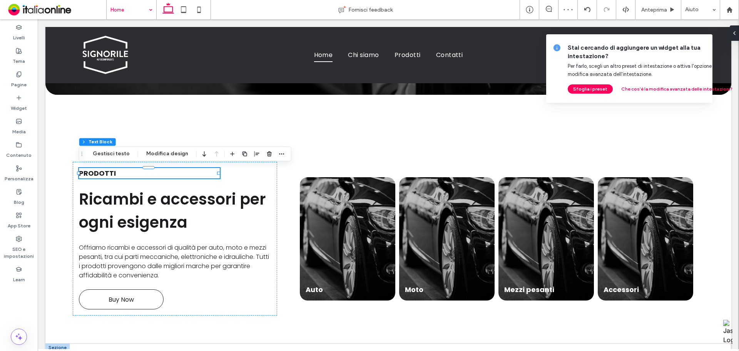
click at [591, 50] on icon at bounding box center [747, 48] width 6 height 6
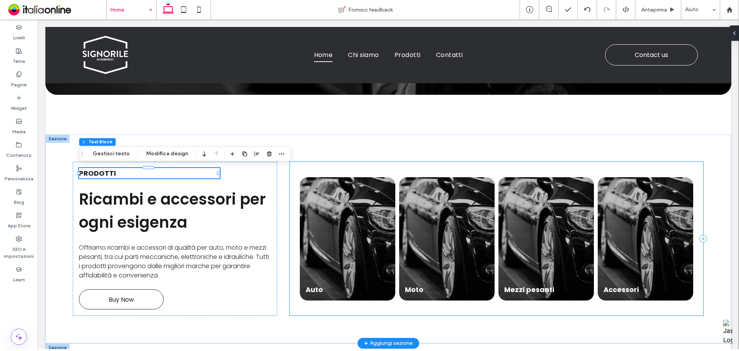
click at [354, 255] on div "Auto Button Moto Button Mezzi pesanti Button Accessori Button Mostra altri" at bounding box center [497, 239] width 414 height 154
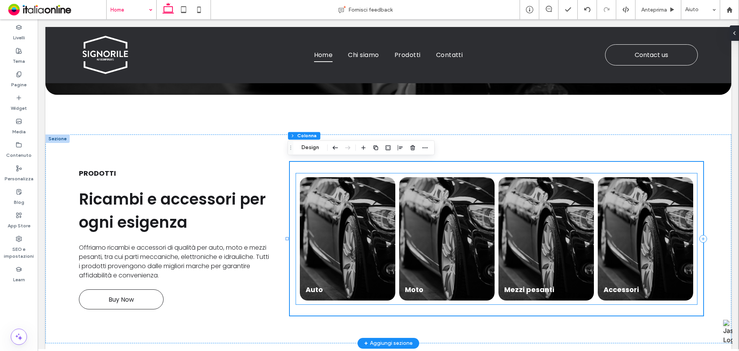
click at [459, 212] on link at bounding box center [446, 238] width 101 height 130
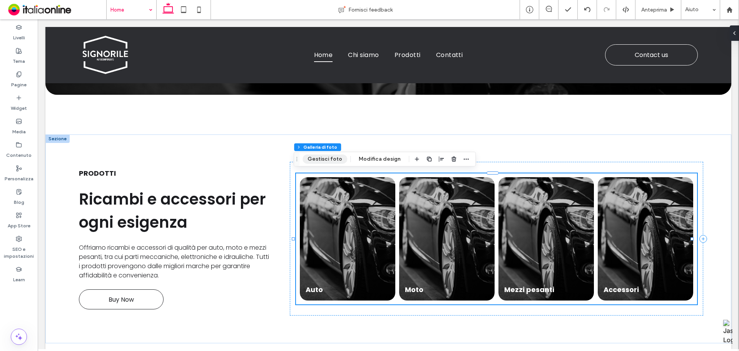
click at [343, 157] on button "Gestisci foto" at bounding box center [324, 158] width 45 height 9
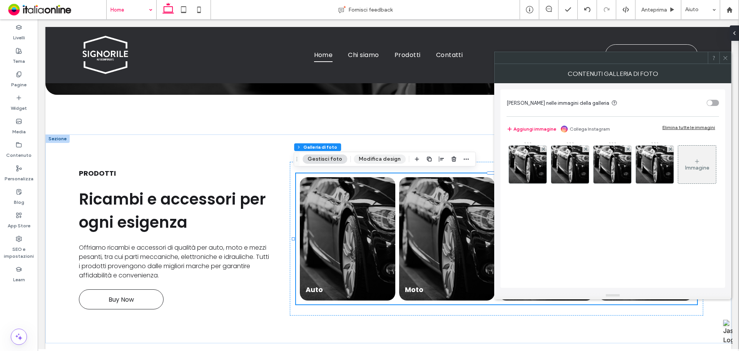
drag, startPoint x: 381, startPoint y: 159, endPoint x: 387, endPoint y: 159, distance: 5.8
click at [381, 159] on button "Modifica design" at bounding box center [380, 158] width 52 height 9
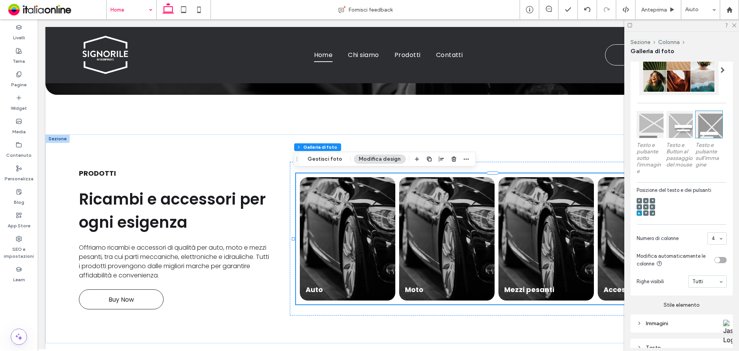
scroll to position [287, 0]
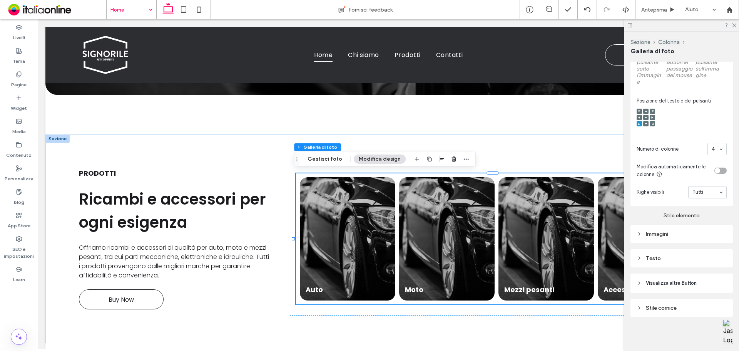
click at [591, 229] on div "Immagini" at bounding box center [682, 234] width 90 height 10
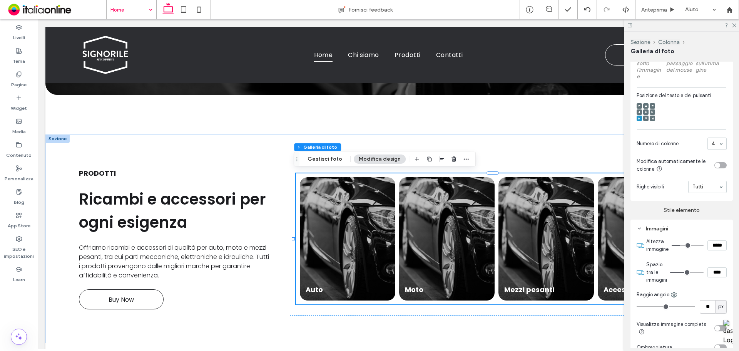
scroll to position [403, 0]
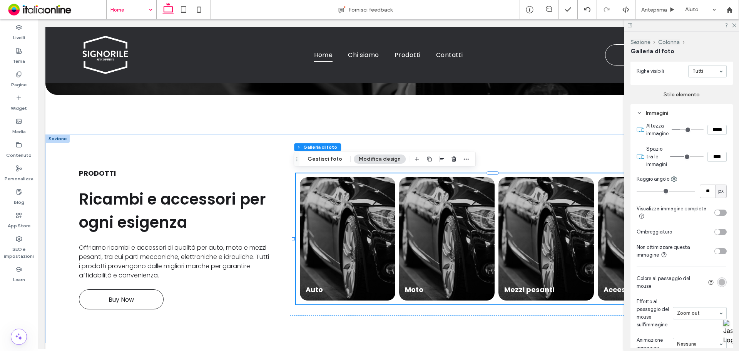
click at [591, 132] on input "*****" at bounding box center [716, 130] width 19 height 10
type input "***"
type input "*****"
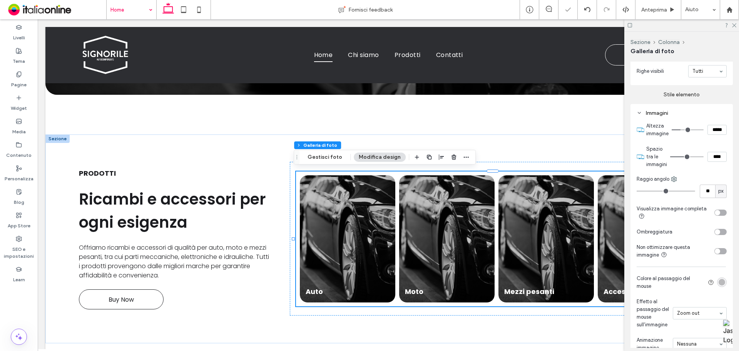
type input "***"
type input "*****"
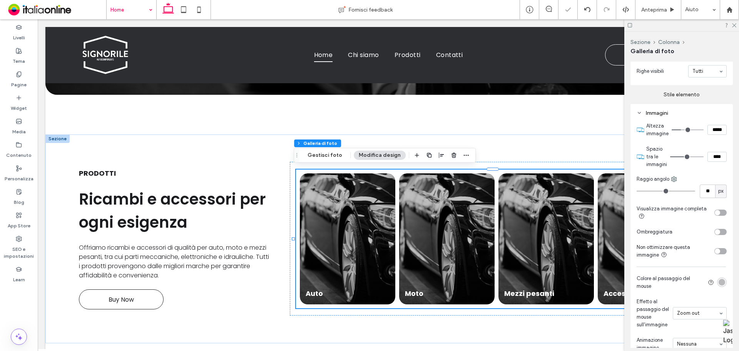
type input "***"
type input "*****"
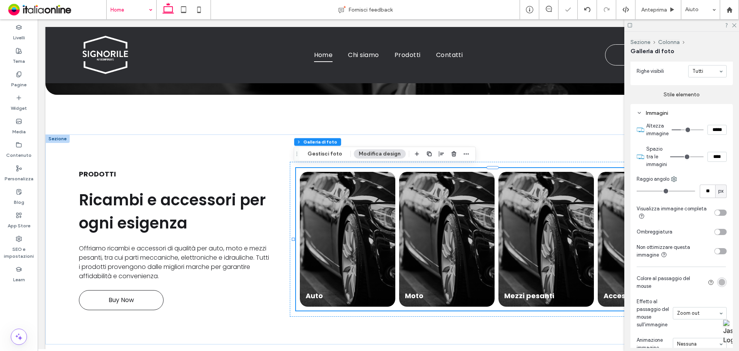
type input "***"
type input "*****"
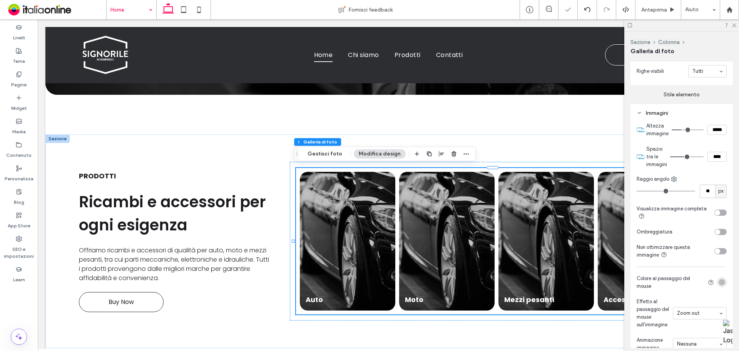
click at [591, 39] on div "Sezione Colonna" at bounding box center [681, 41] width 102 height 7
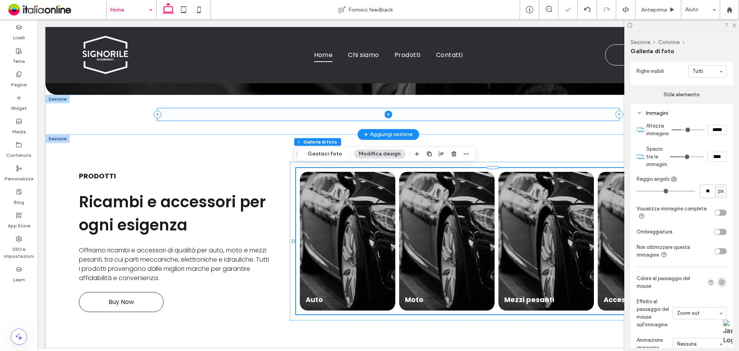
click at [554, 108] on span at bounding box center [388, 114] width 462 height 12
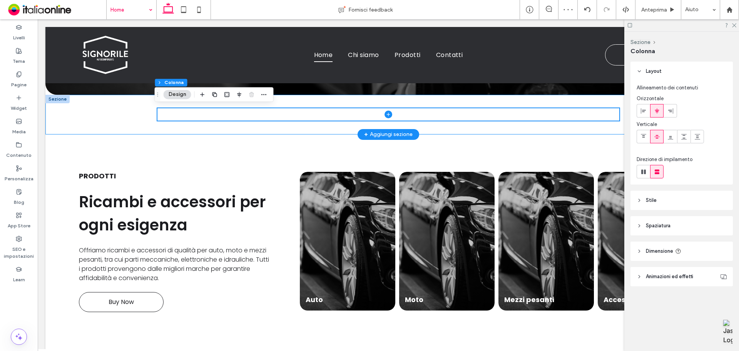
click at [138, 121] on div at bounding box center [388, 115] width 686 height 40
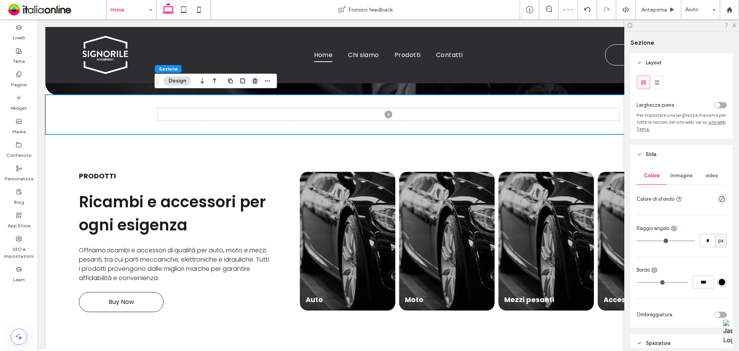
click at [256, 77] on span "button" at bounding box center [255, 80] width 9 height 9
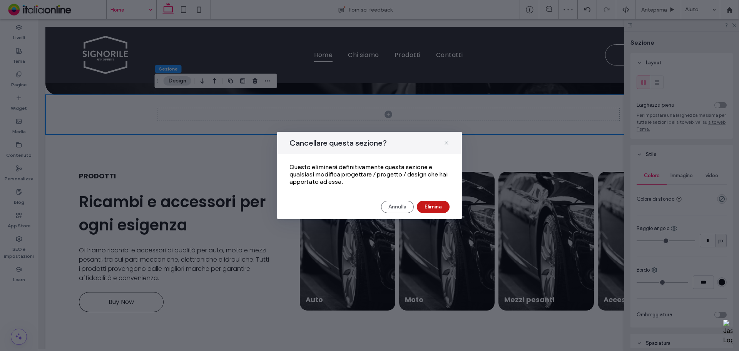
click at [436, 201] on button "Elimina" at bounding box center [433, 207] width 33 height 12
